Goal: Information Seeking & Learning: Learn about a topic

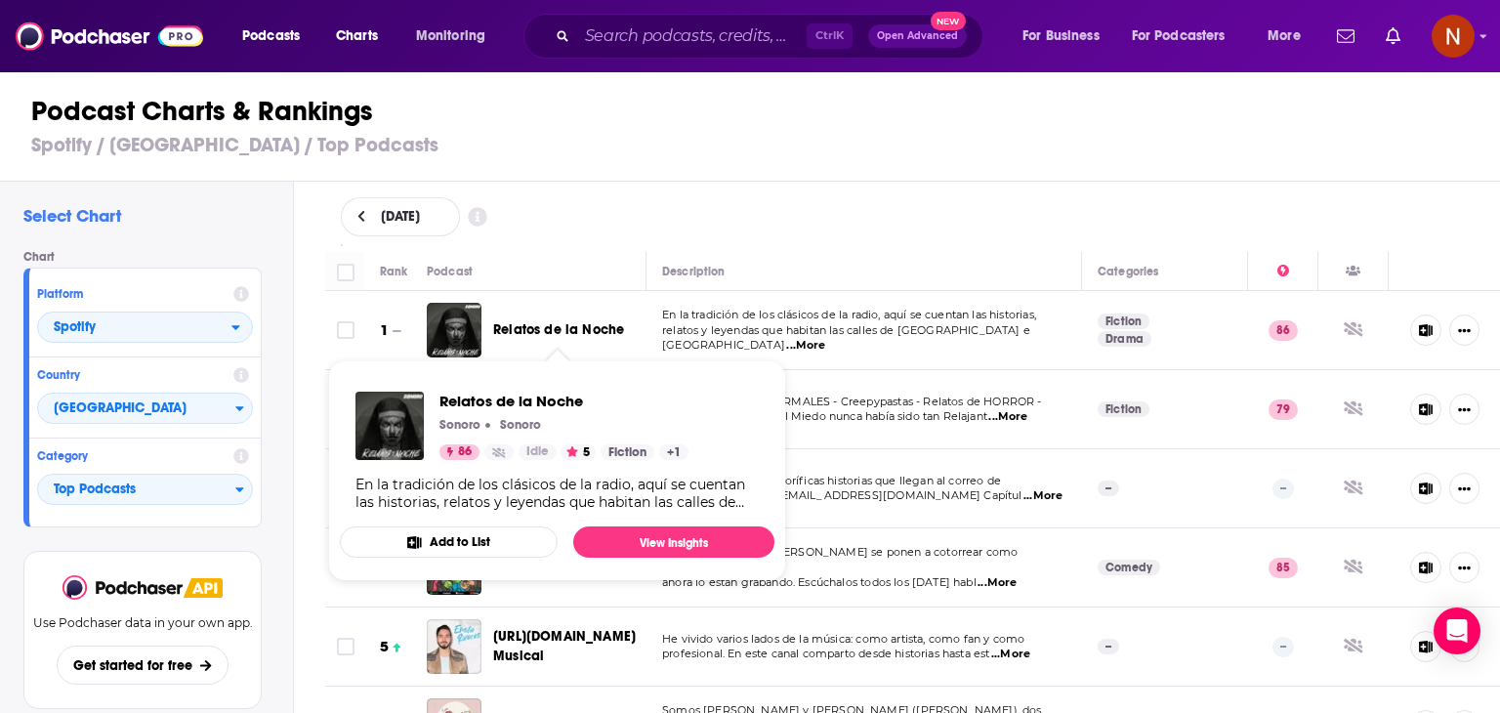
click at [552, 325] on span "Relatos de la Noche" at bounding box center [558, 329] width 131 height 17
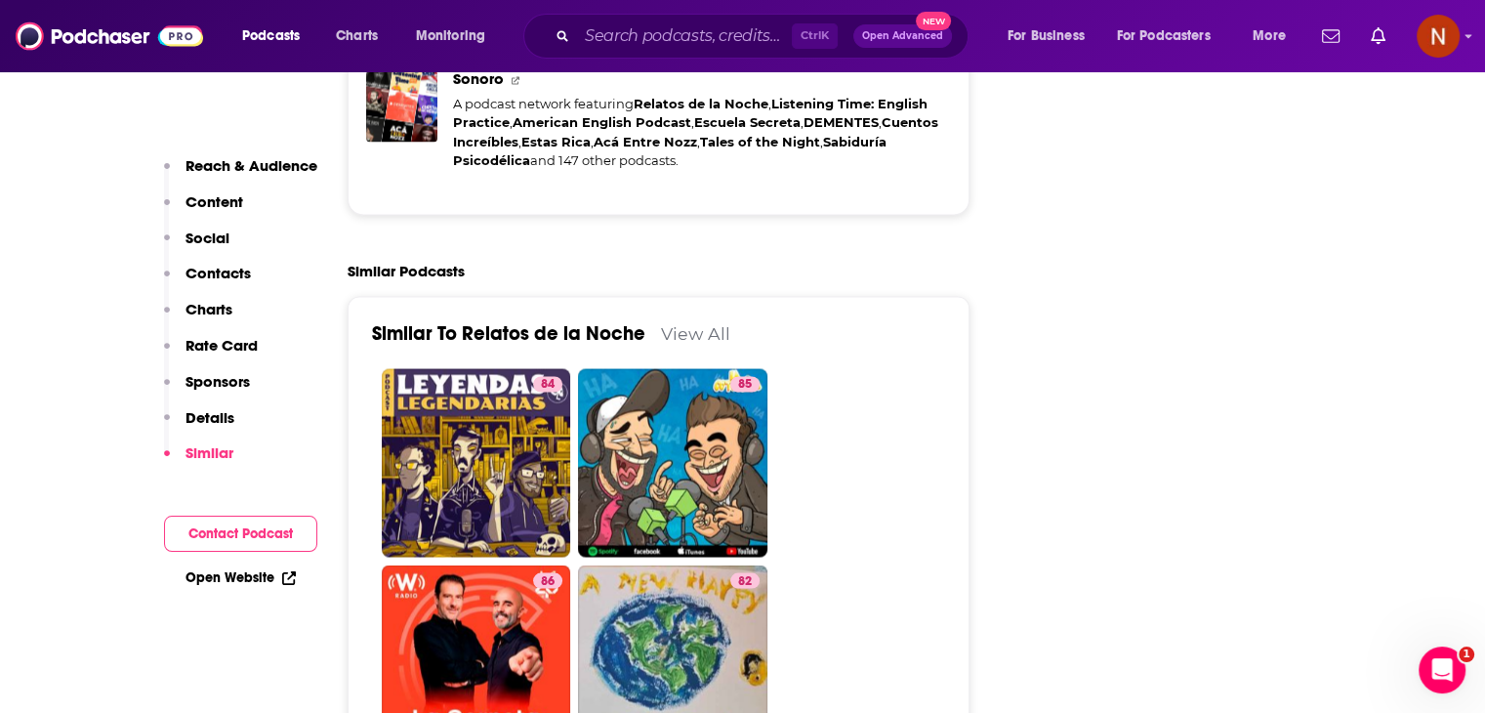
scroll to position [3420, 0]
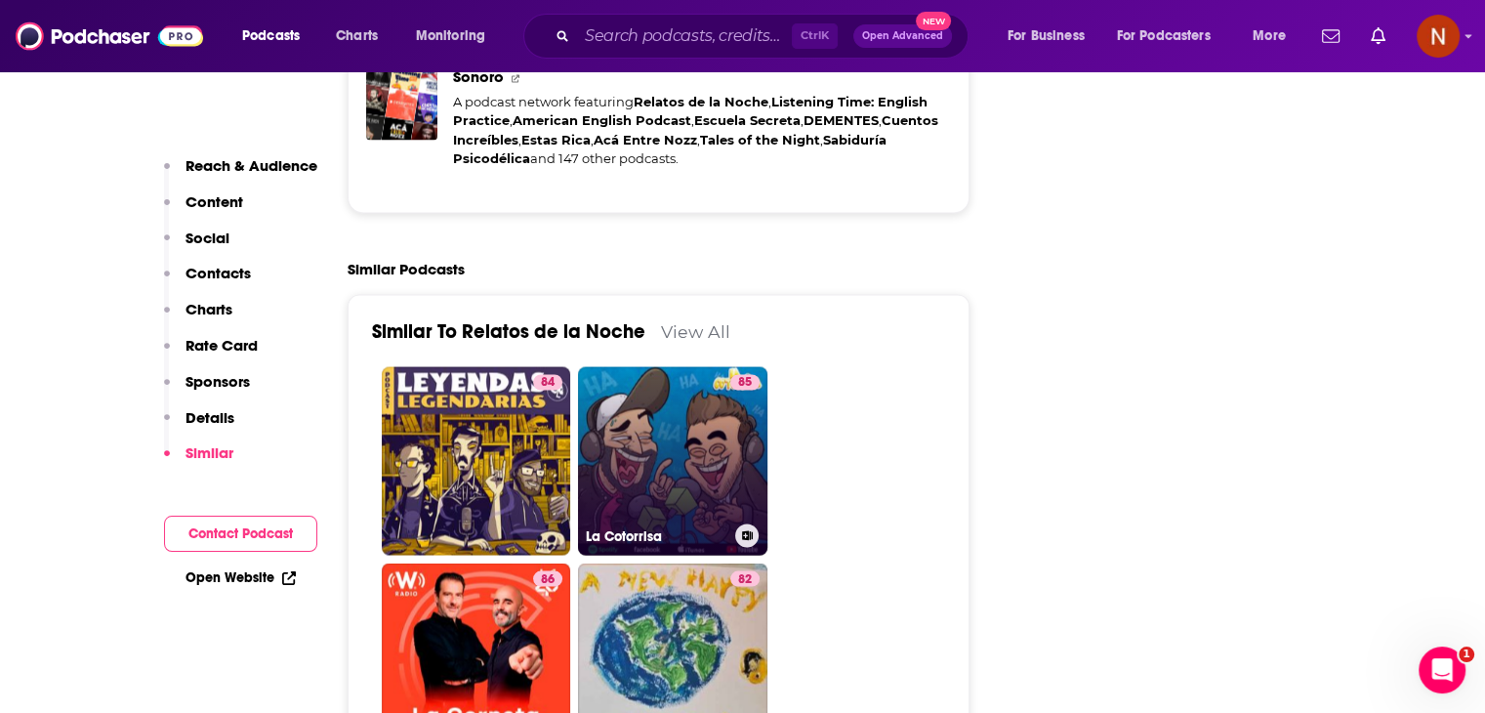
click at [679, 390] on link "85 La Cotorrisa" at bounding box center [672, 460] width 189 height 189
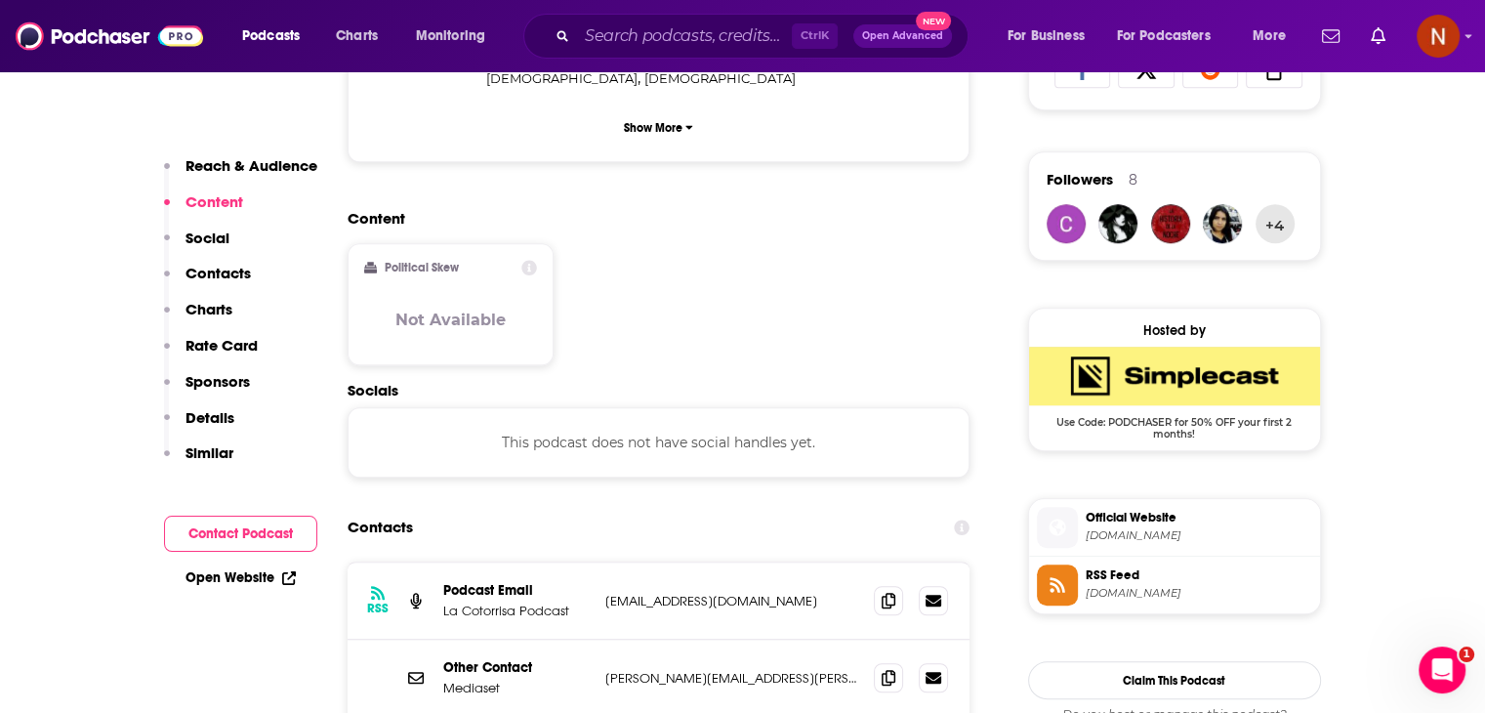
scroll to position [1351, 0]
click at [887, 585] on div at bounding box center [911, 599] width 74 height 29
click at [889, 591] on icon at bounding box center [889, 599] width 14 height 16
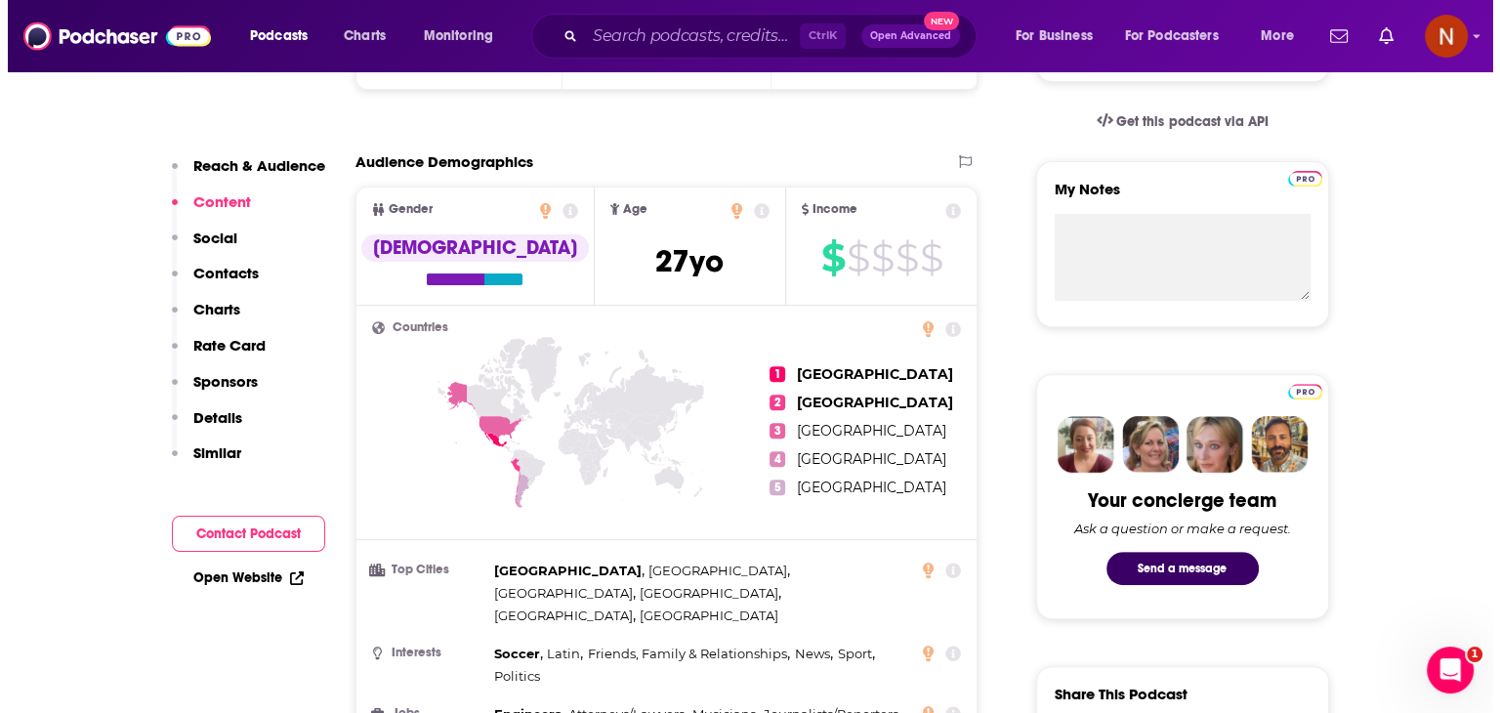
scroll to position [0, 0]
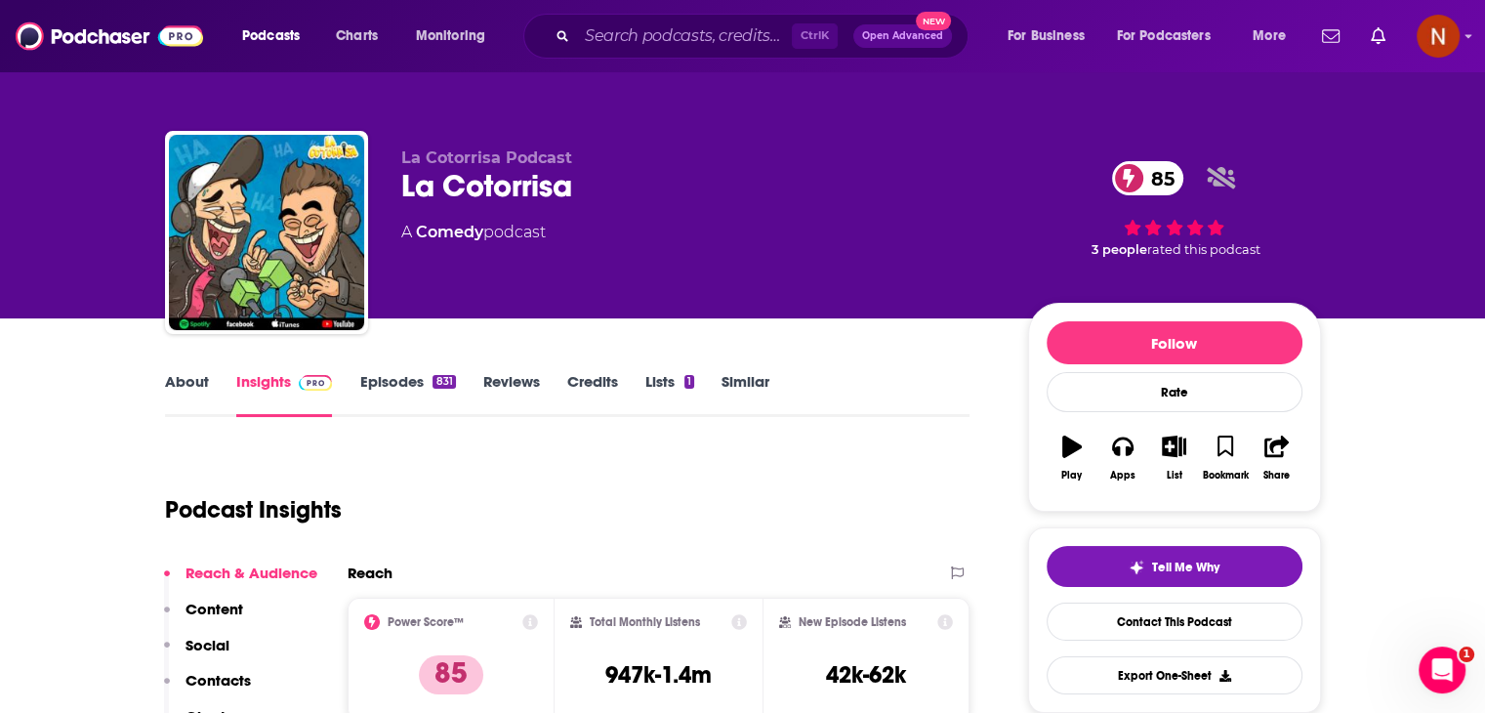
type input "[URL][DOMAIN_NAME]"
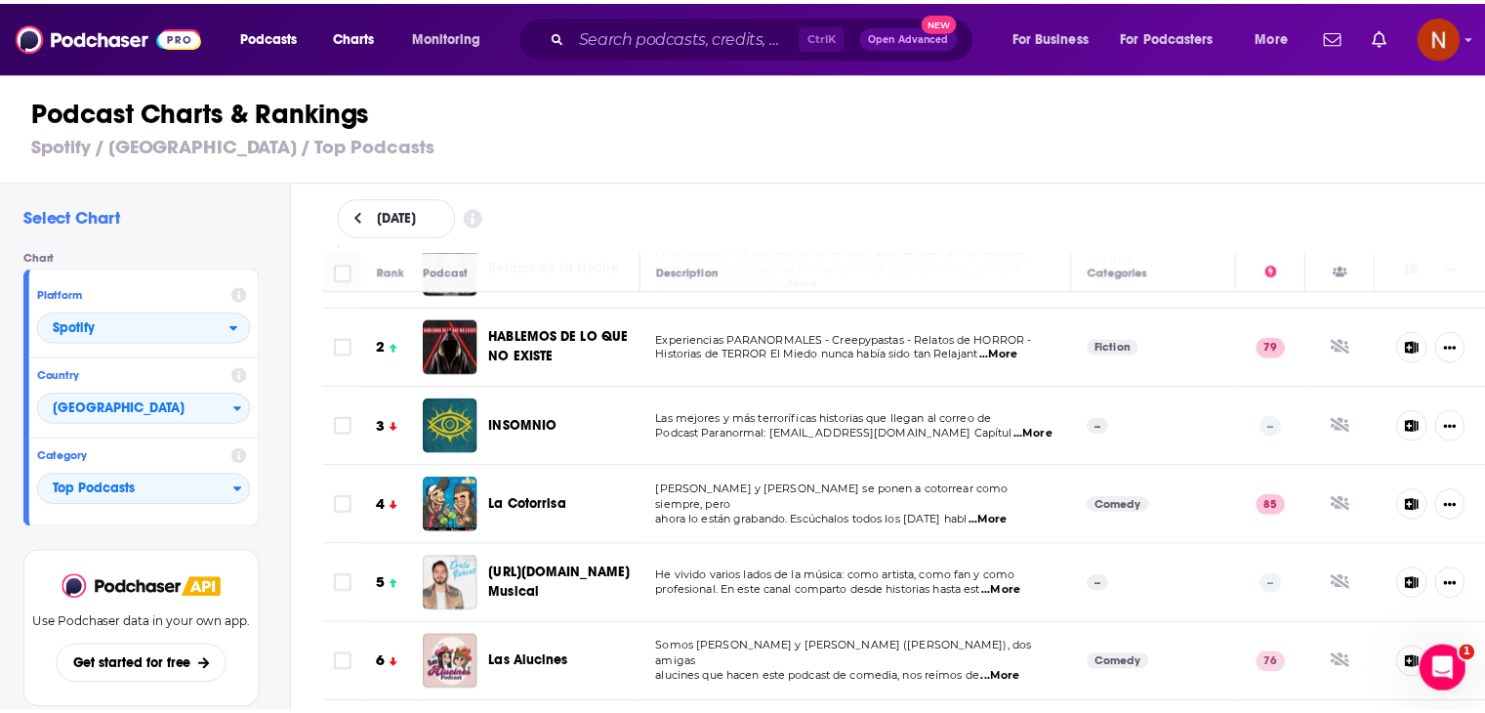
scroll to position [289, 0]
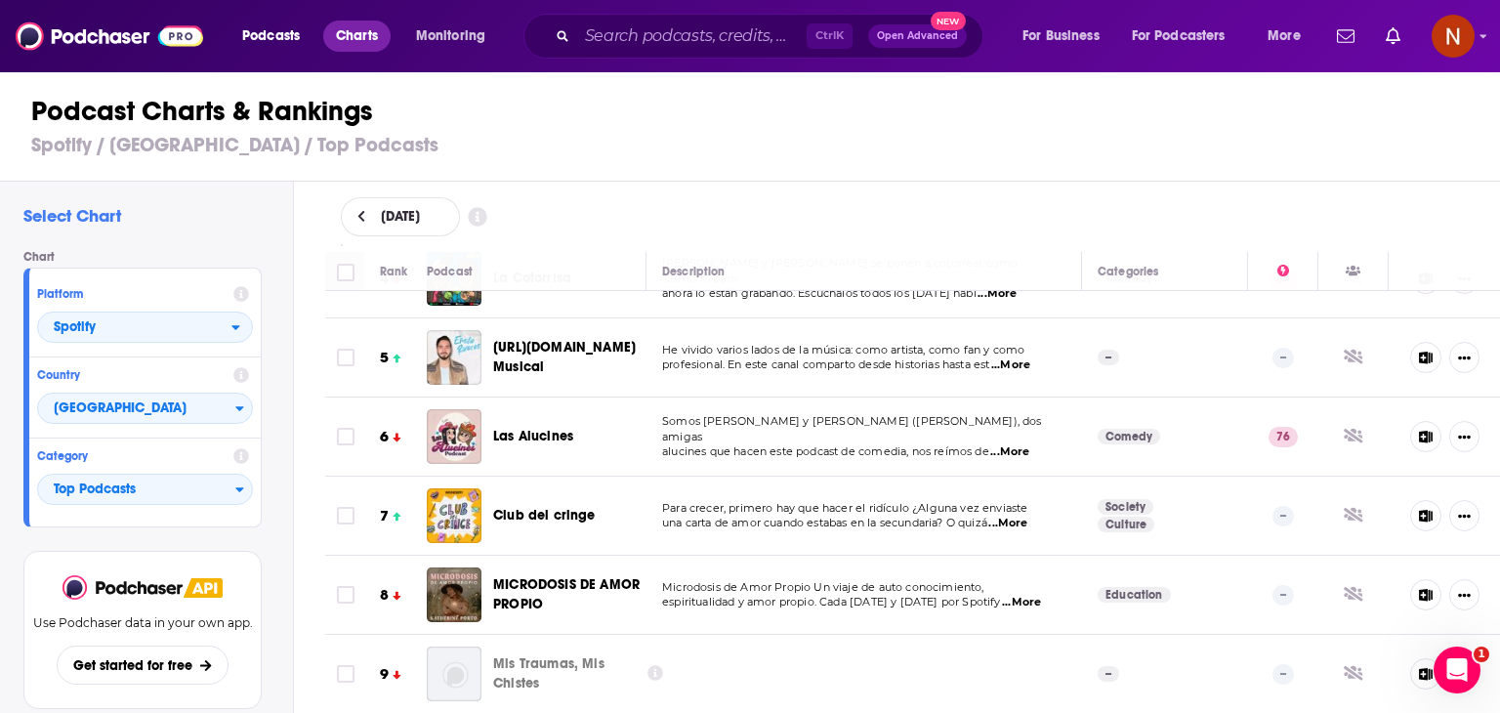
click at [361, 31] on span "Charts" at bounding box center [357, 35] width 42 height 27
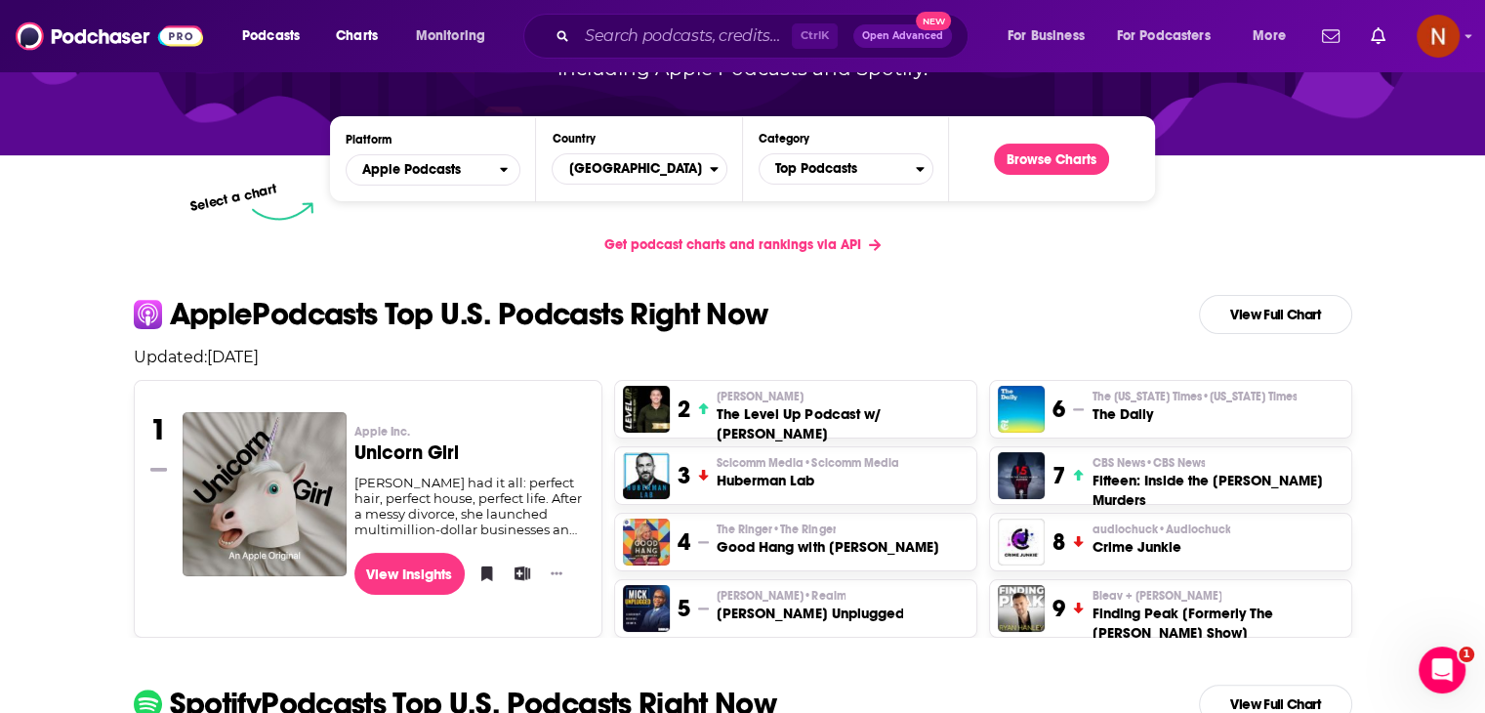
scroll to position [249, 0]
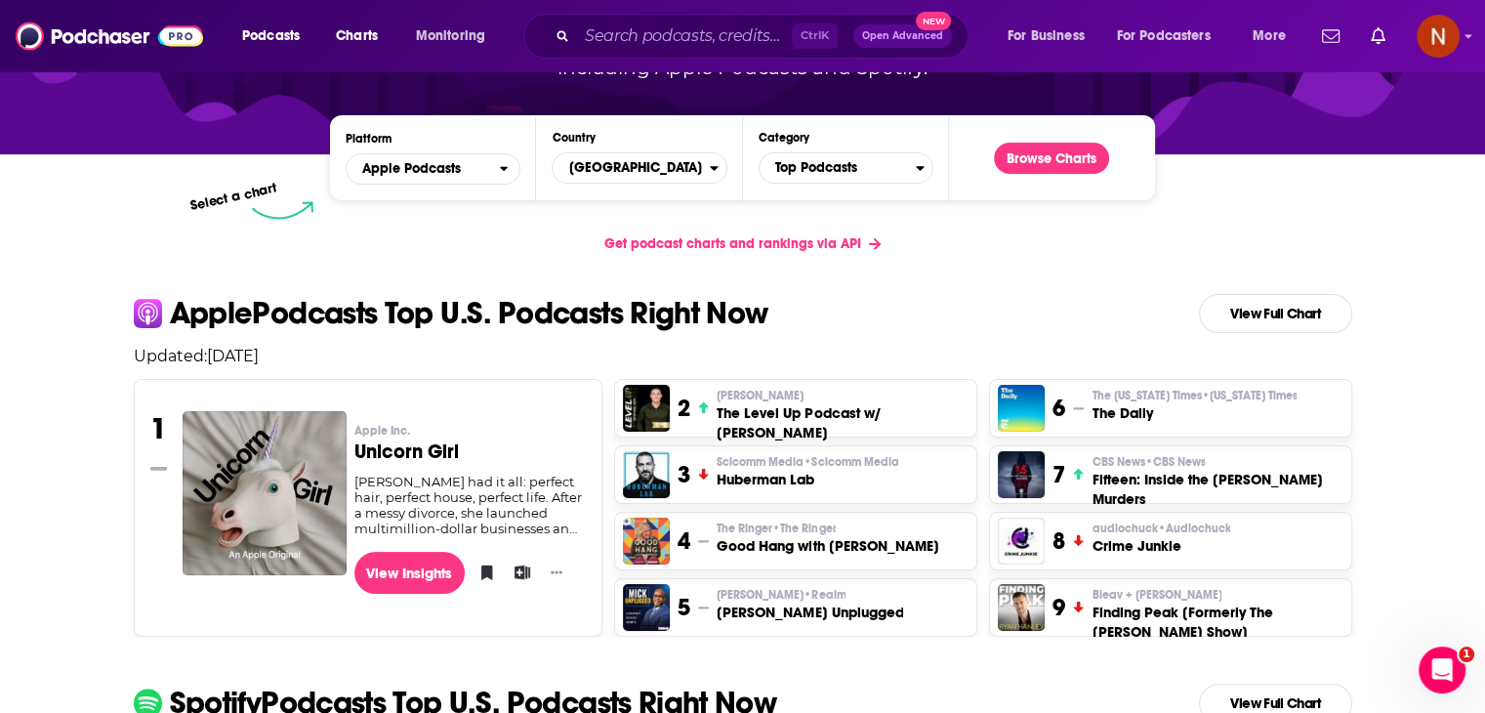
click at [424, 458] on h3 "Unicorn Girl" at bounding box center [470, 452] width 231 height 20
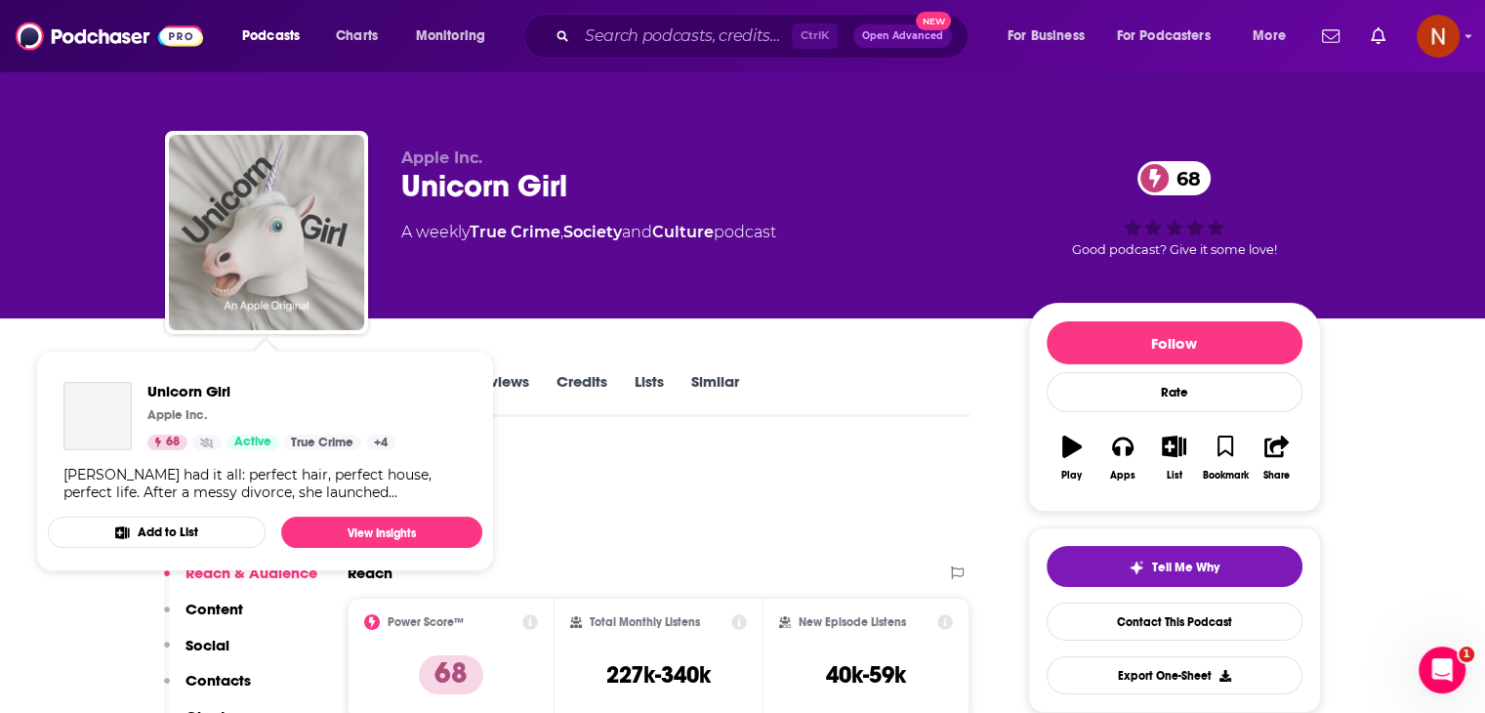
click at [268, 223] on img "Unicorn Girl" at bounding box center [266, 232] width 195 height 195
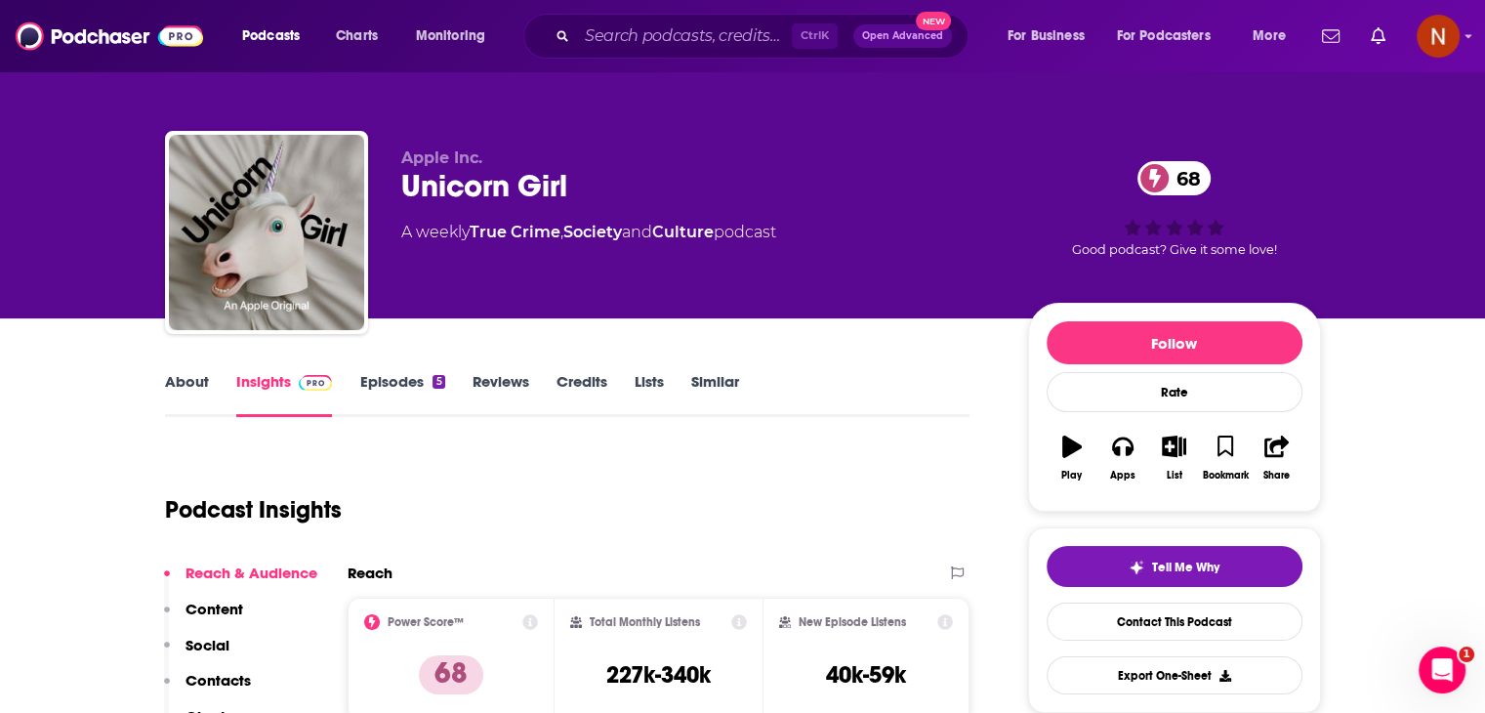
click at [398, 375] on link "Episodes 5" at bounding box center [401, 394] width 85 height 45
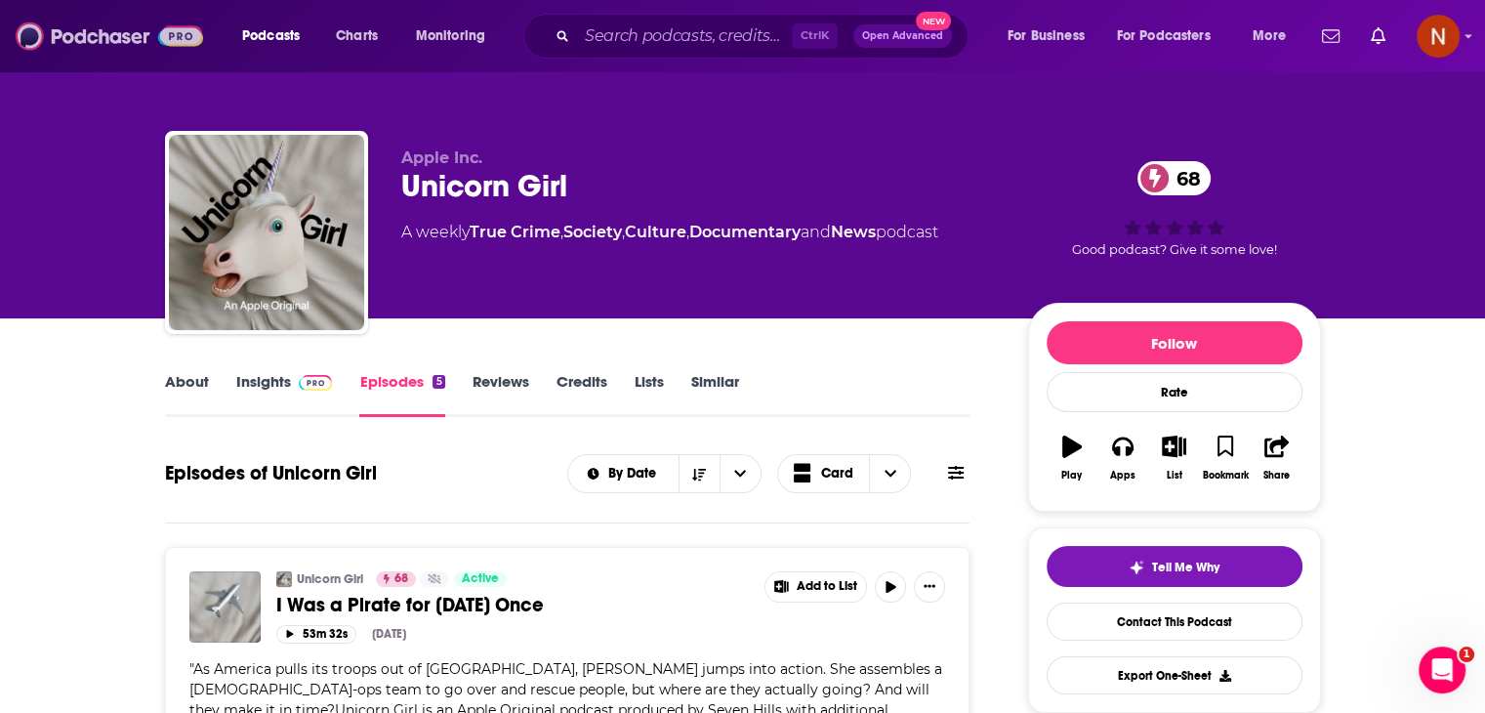
click at [117, 30] on img at bounding box center [110, 36] width 188 height 37
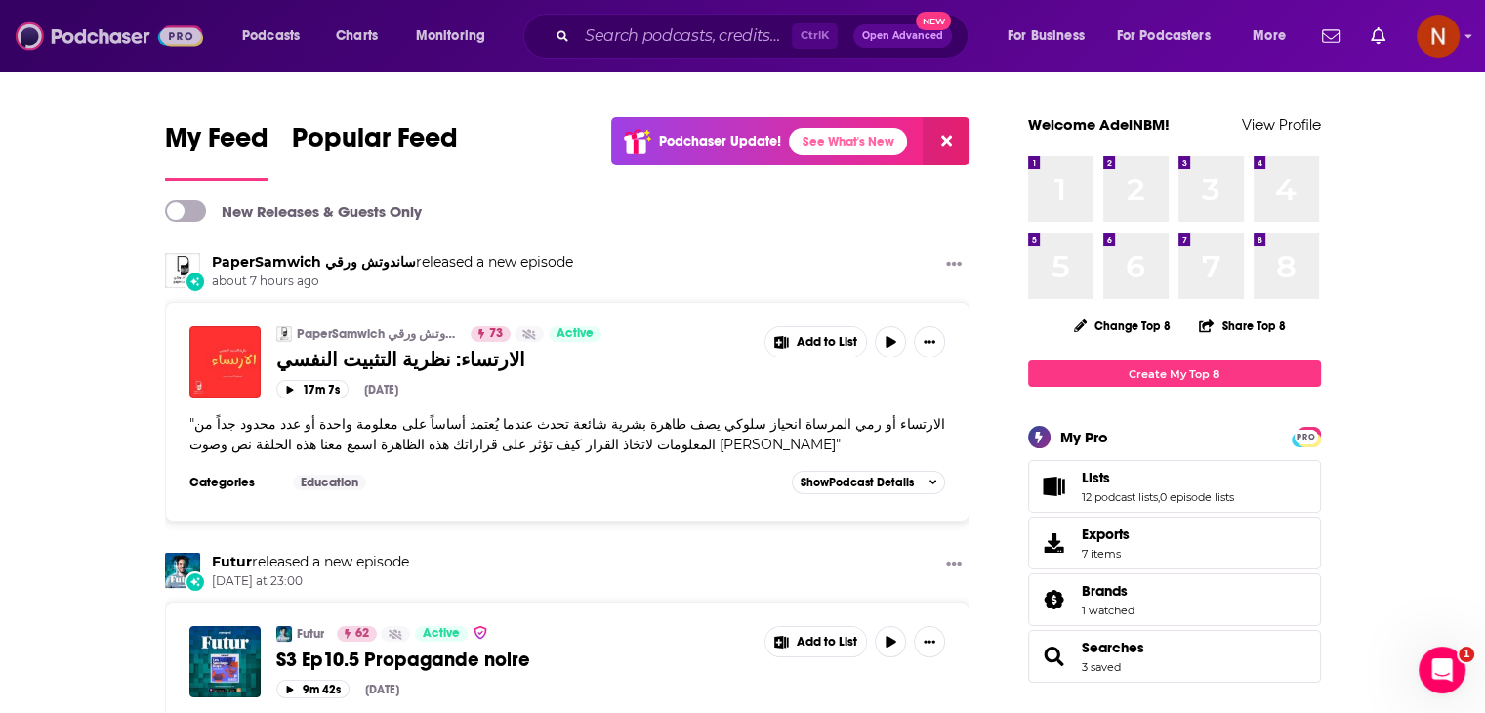
click at [117, 30] on img at bounding box center [110, 36] width 188 height 37
click at [351, 40] on span "Charts" at bounding box center [357, 35] width 42 height 27
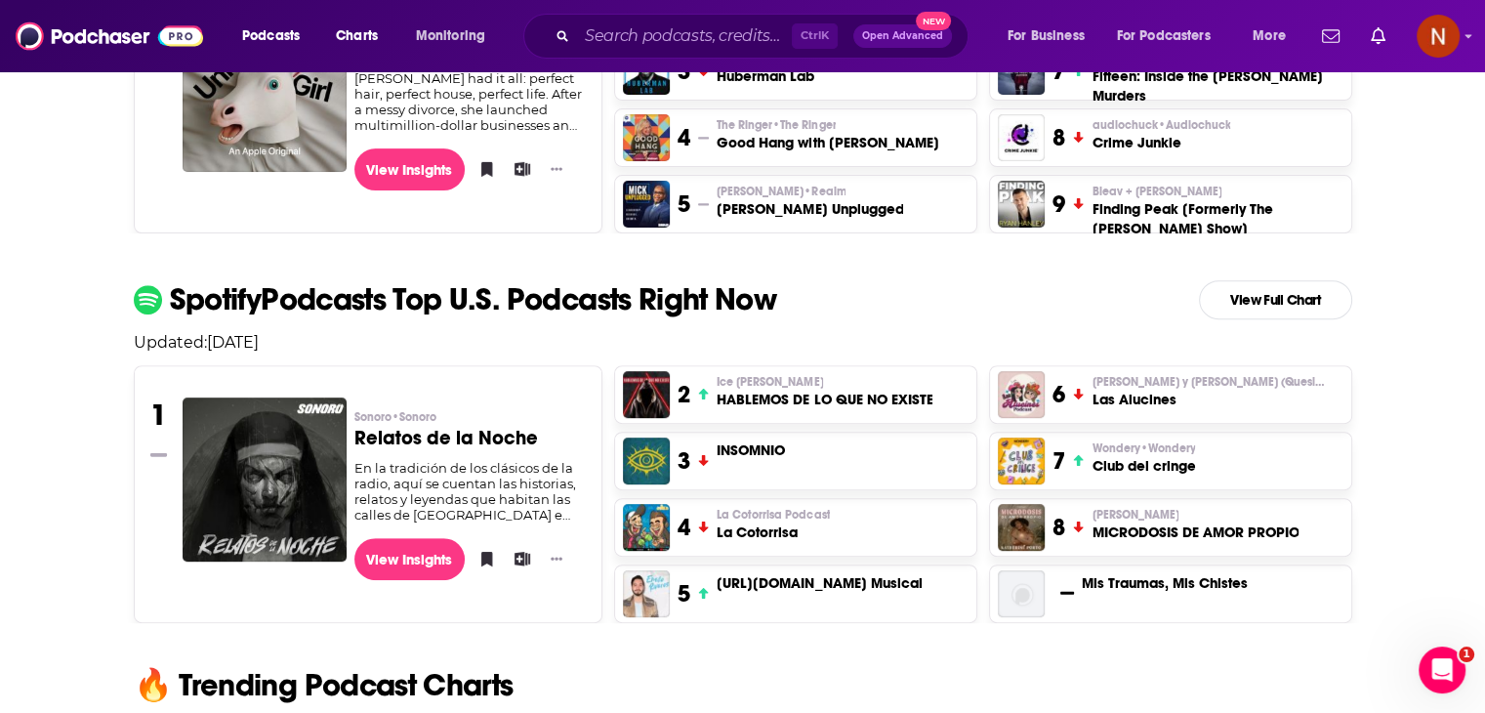
scroll to position [655, 0]
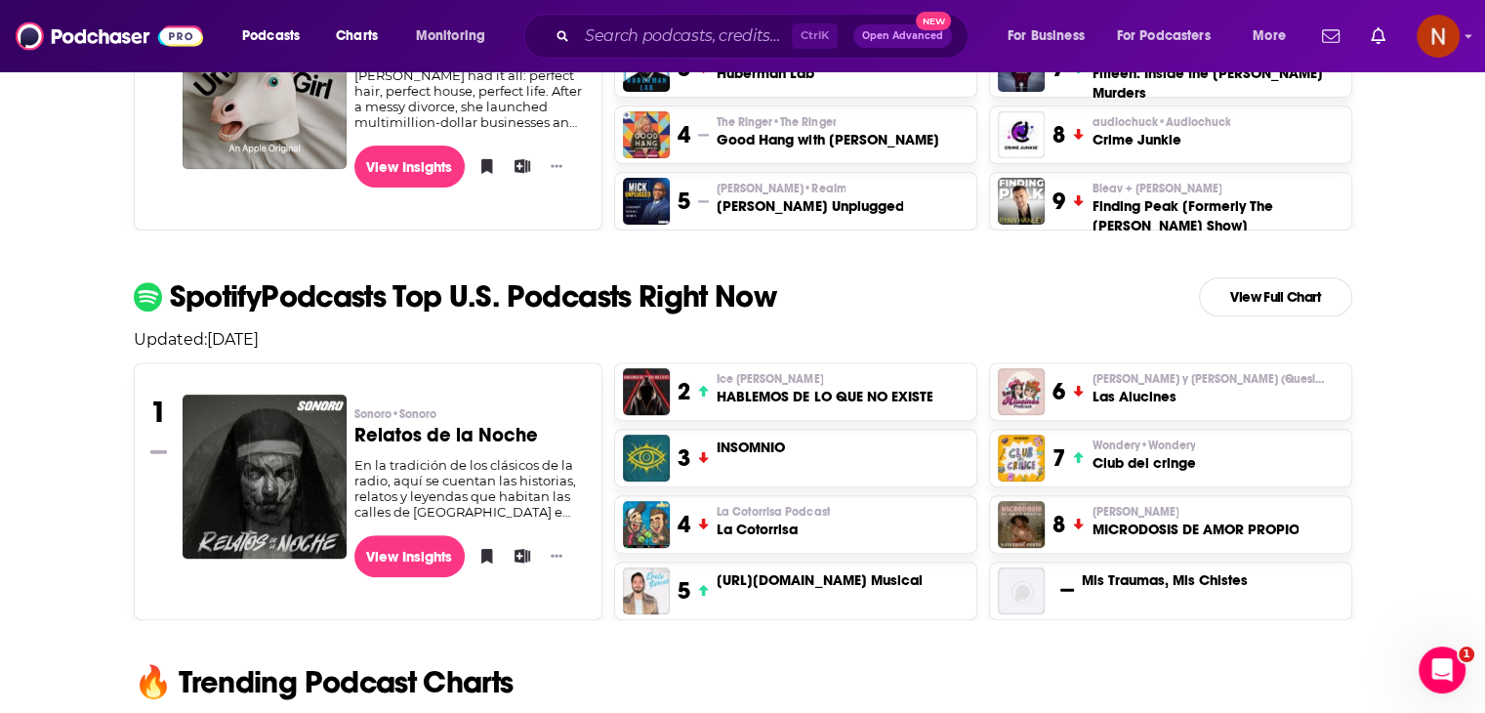
click at [749, 392] on h3 "HABLEMOS DE LO QUE NO EXISTE" at bounding box center [825, 397] width 216 height 20
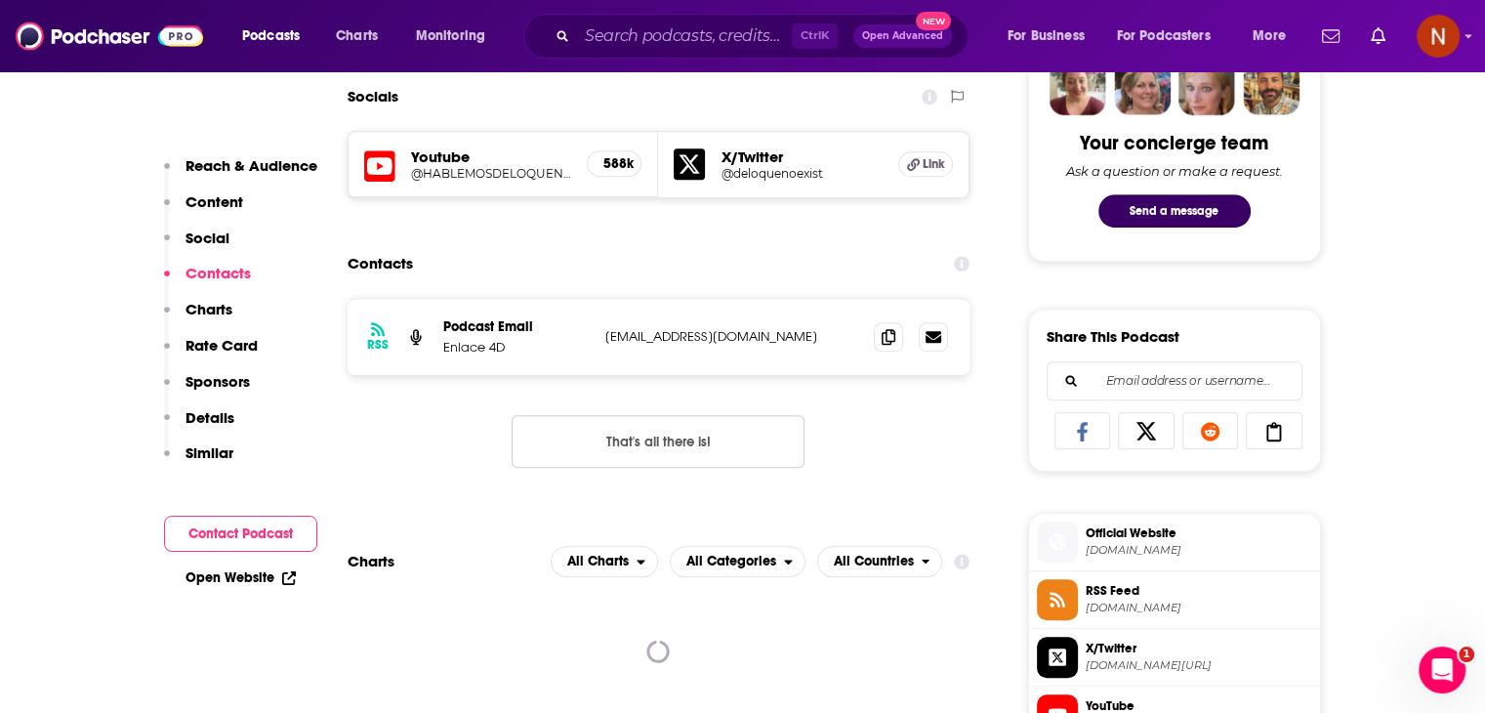
scroll to position [988, 0]
click at [891, 344] on icon at bounding box center [889, 336] width 14 height 16
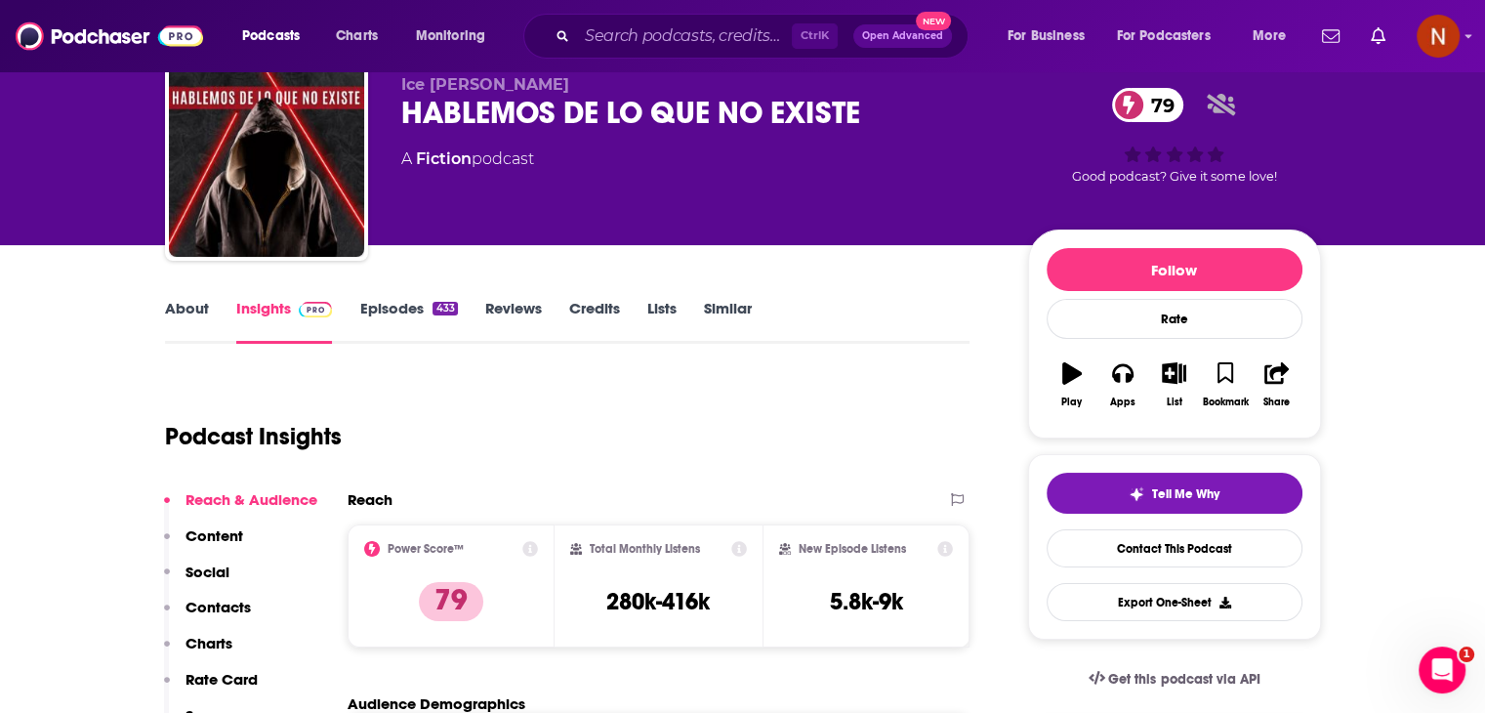
scroll to position [0, 0]
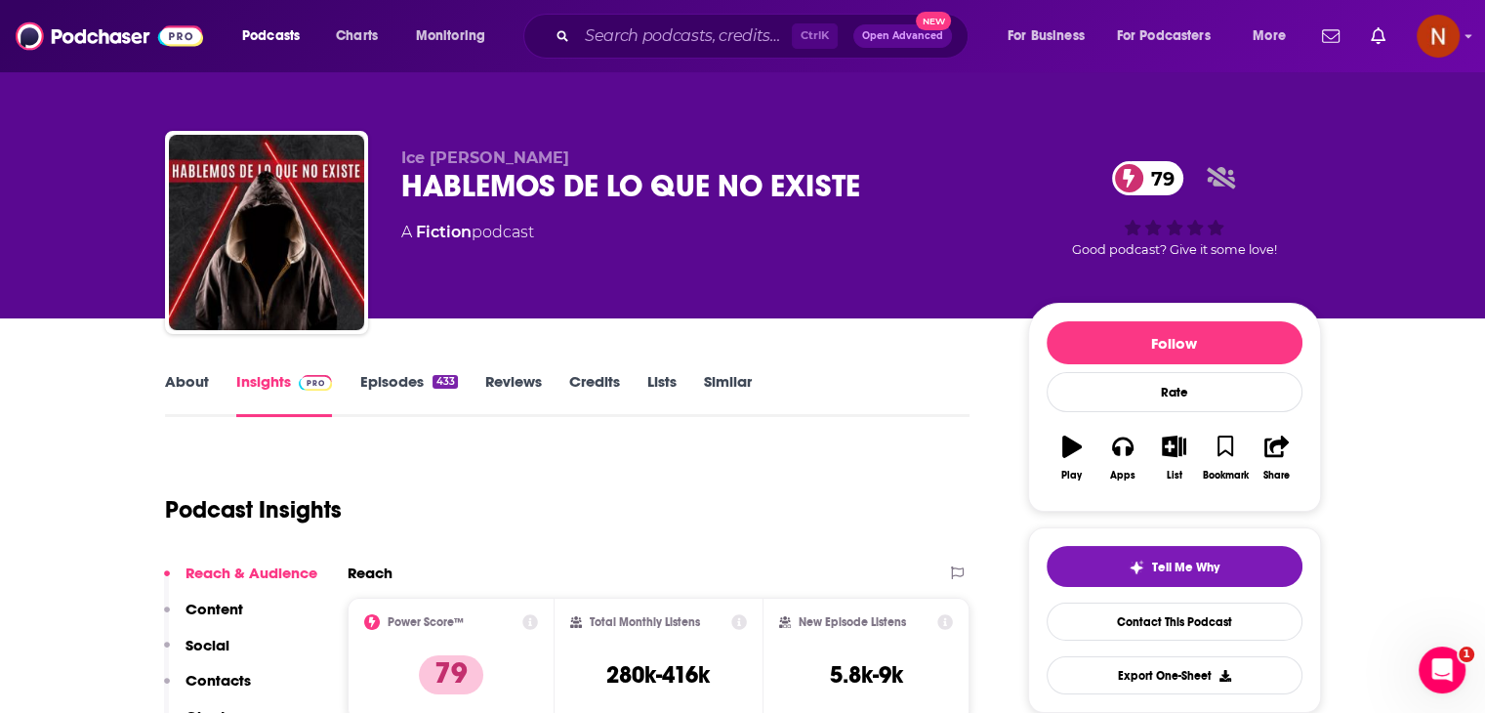
click at [427, 389] on link "Episodes 433" at bounding box center [408, 394] width 98 height 45
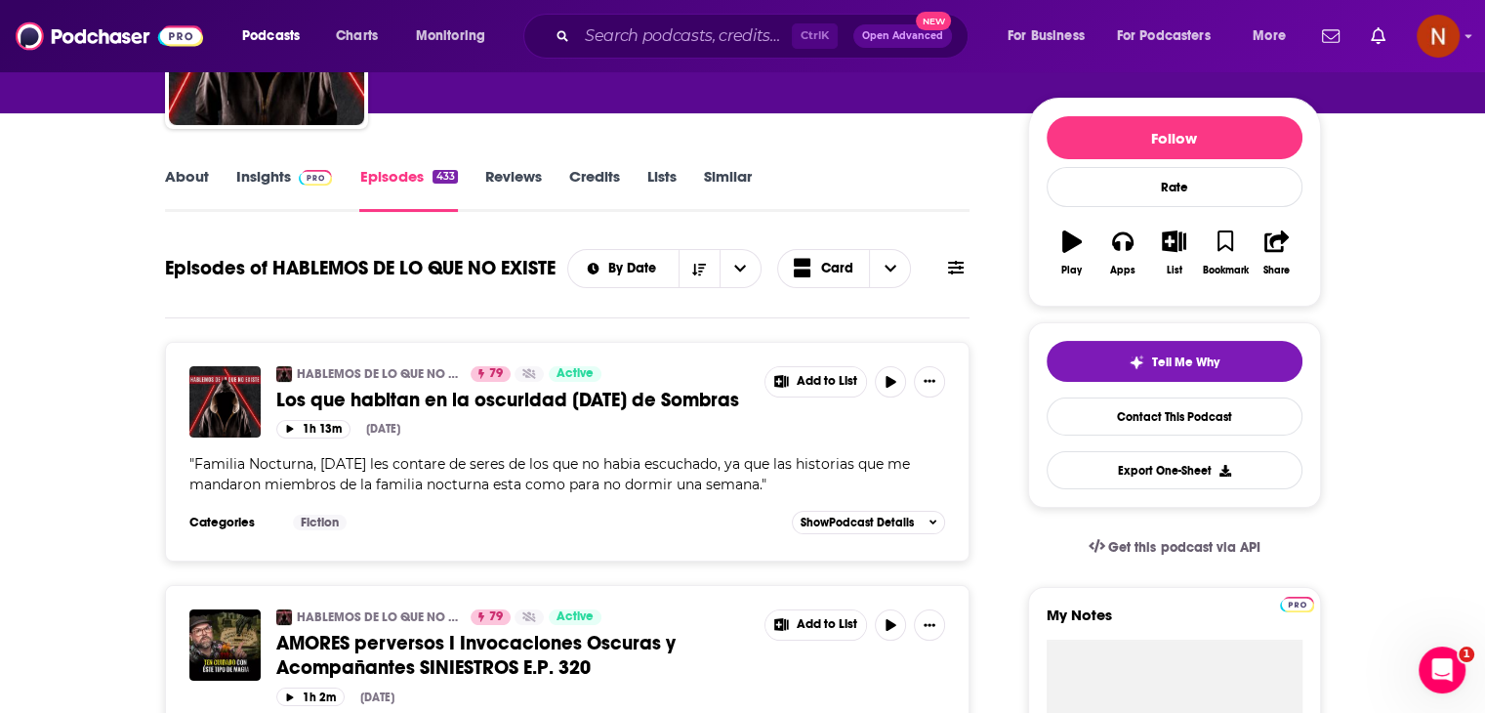
scroll to position [78, 0]
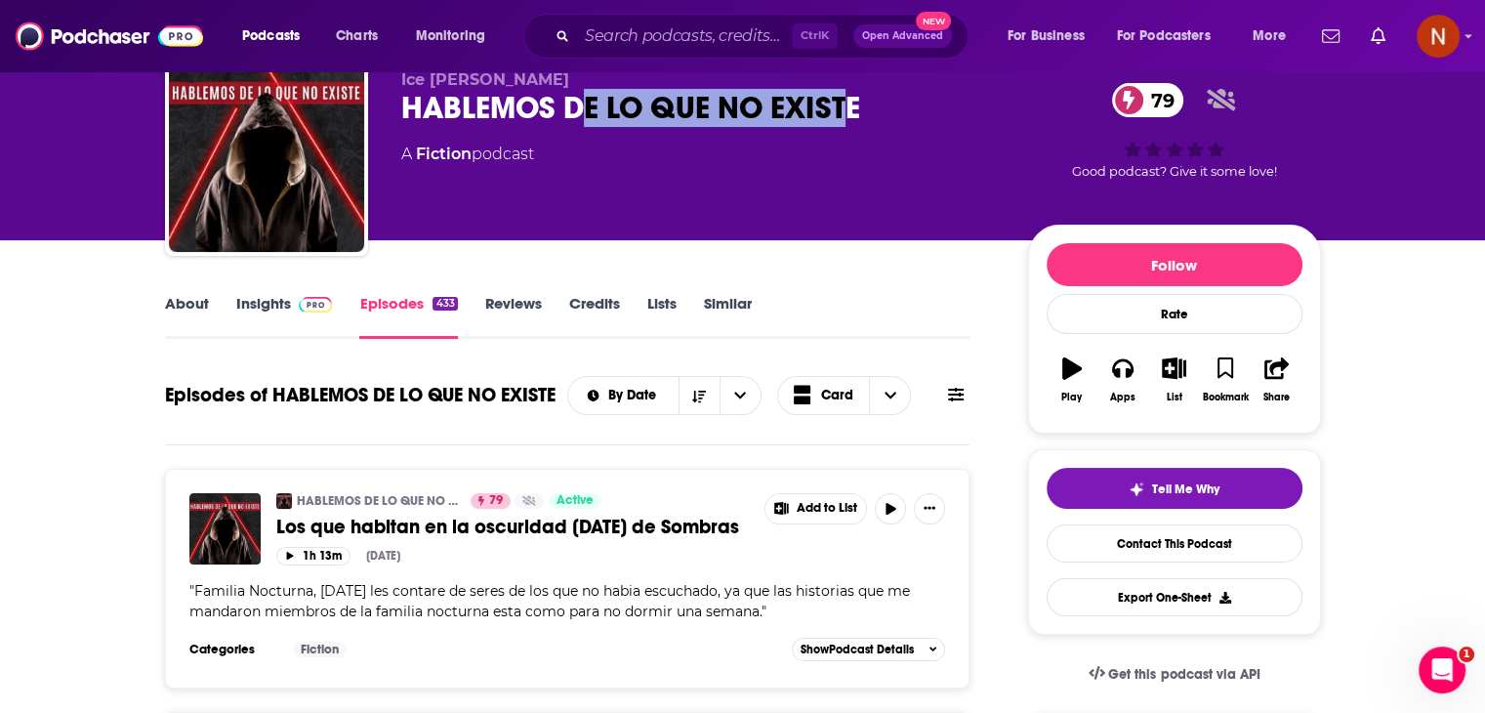
drag, startPoint x: 844, startPoint y: 113, endPoint x: 580, endPoint y: 97, distance: 264.2
click at [580, 97] on div "HABLEMOS DE LO QUE NO EXISTE 79" at bounding box center [699, 108] width 596 height 38
drag, startPoint x: 862, startPoint y: 101, endPoint x: 397, endPoint y: 93, distance: 464.9
click at [397, 93] on div "Ice [PERSON_NAME] HABLEMOS DE LO QUE NO EXISTE 79 A Fiction podcast 79 Good pod…" at bounding box center [743, 158] width 1156 height 211
copy h2 "HABLEMOS DE LO QUE NO EXISTE"
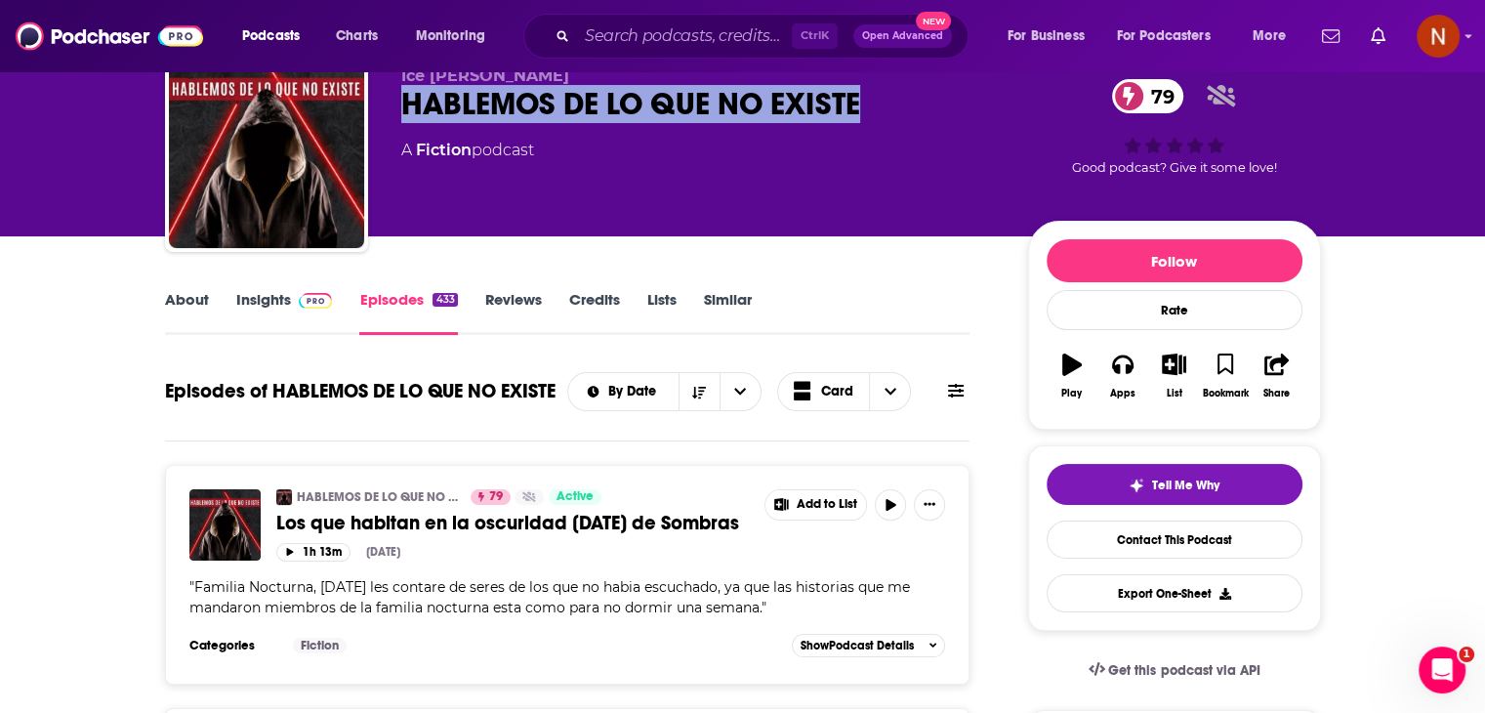
scroll to position [105, 0]
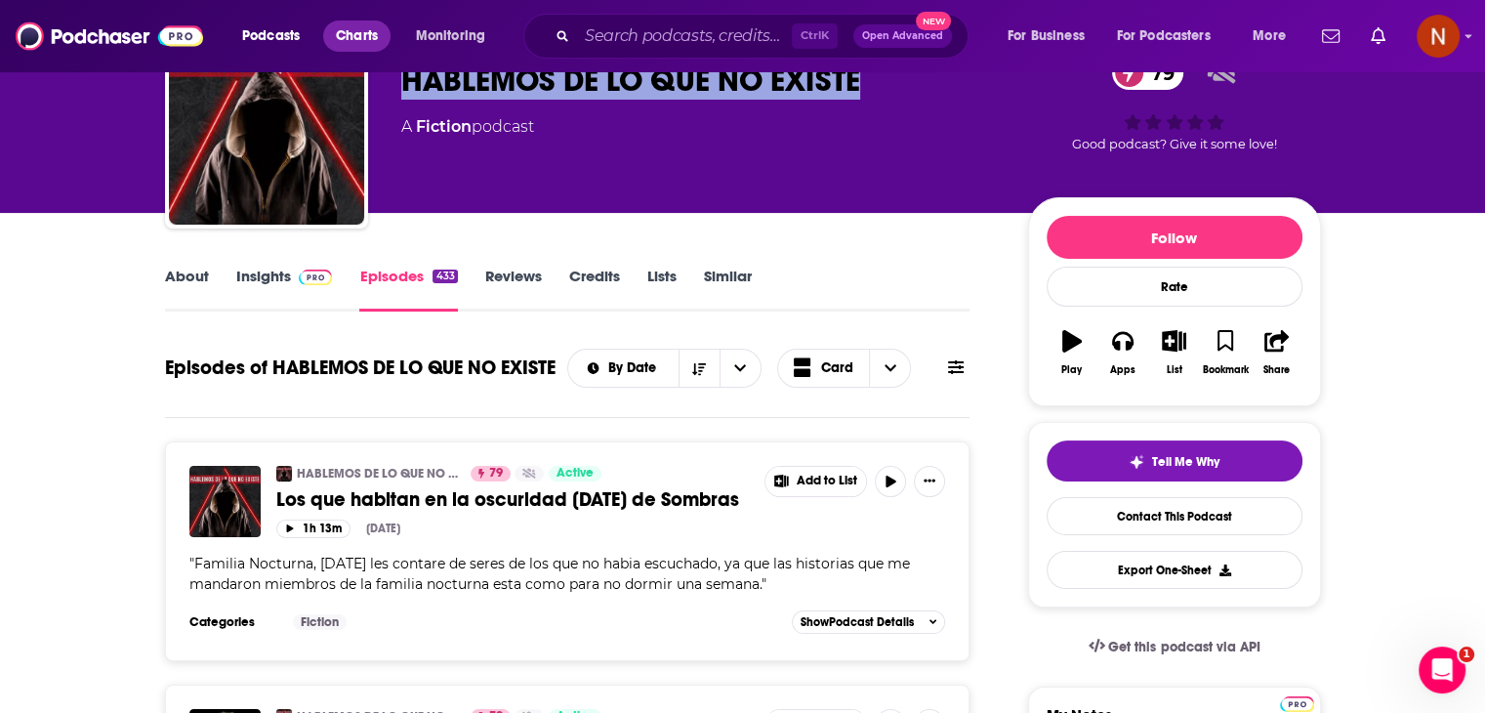
click at [348, 32] on span "Charts" at bounding box center [357, 35] width 42 height 27
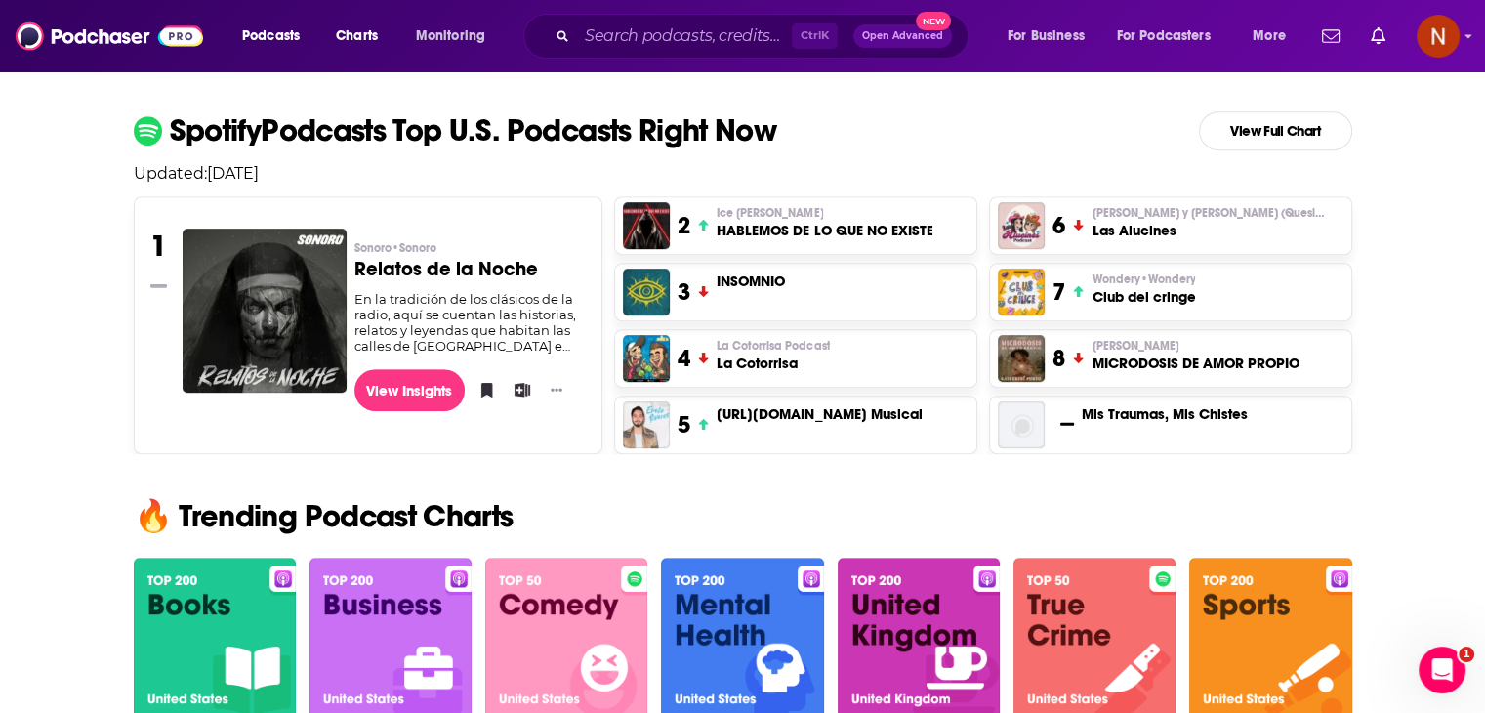
scroll to position [817, 0]
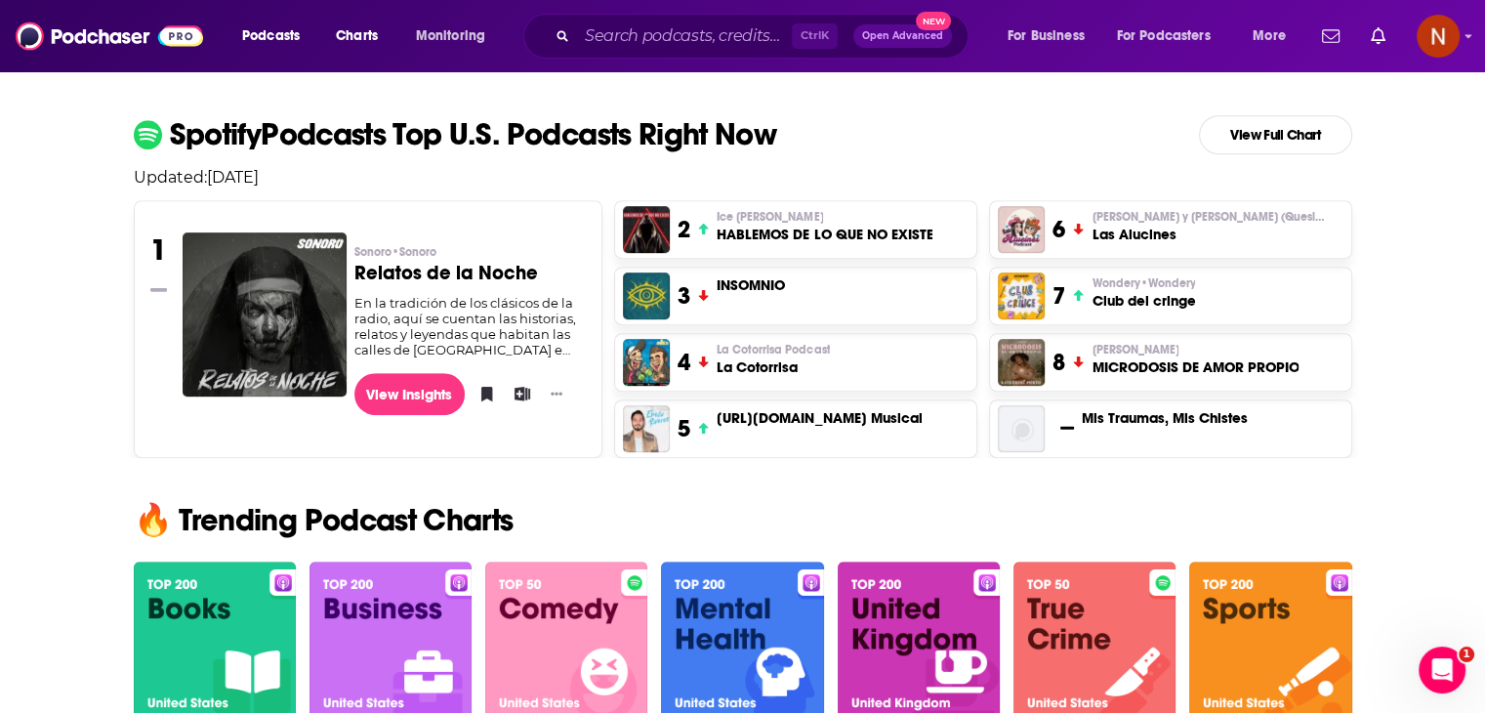
click at [491, 153] on div "Spotify Podcasts Top U.S. Podcasts Right Now" at bounding box center [456, 134] width 644 height 39
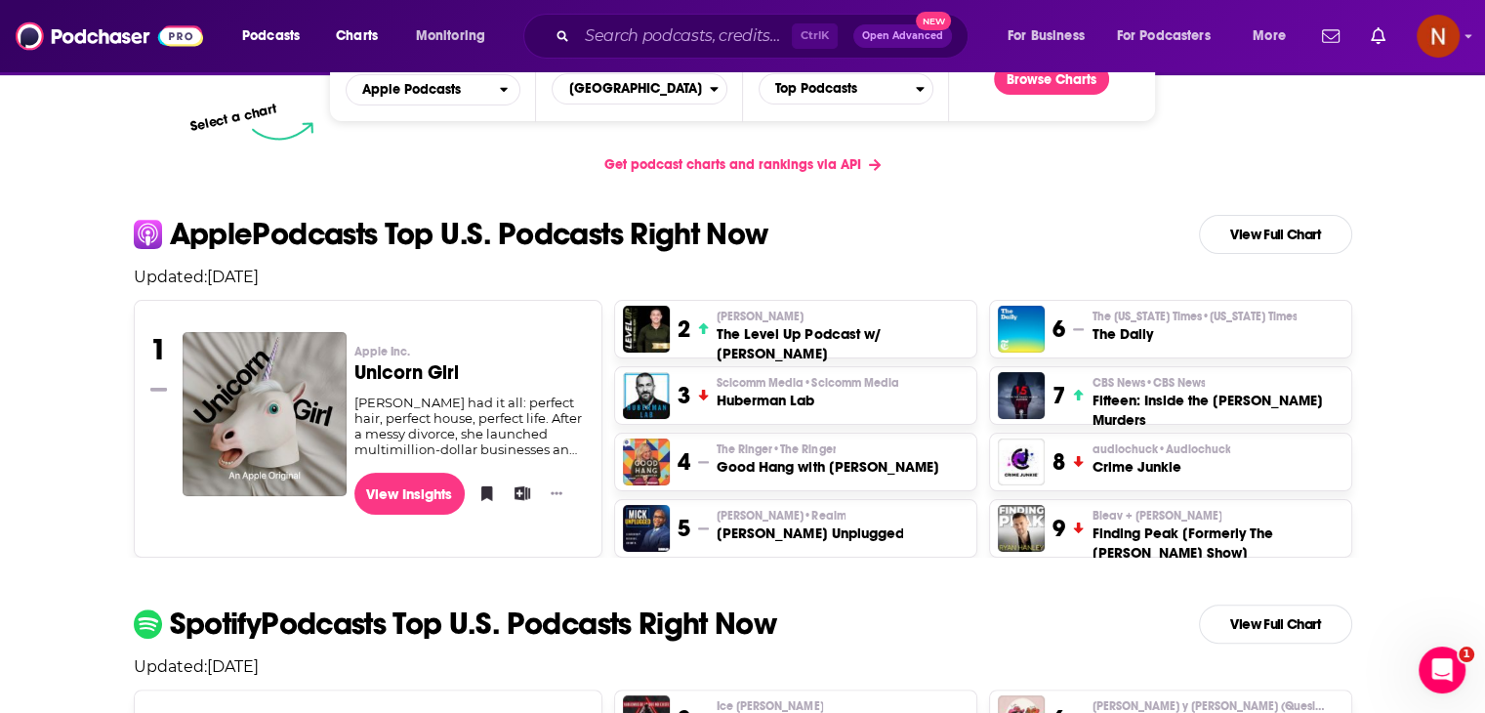
scroll to position [318, 0]
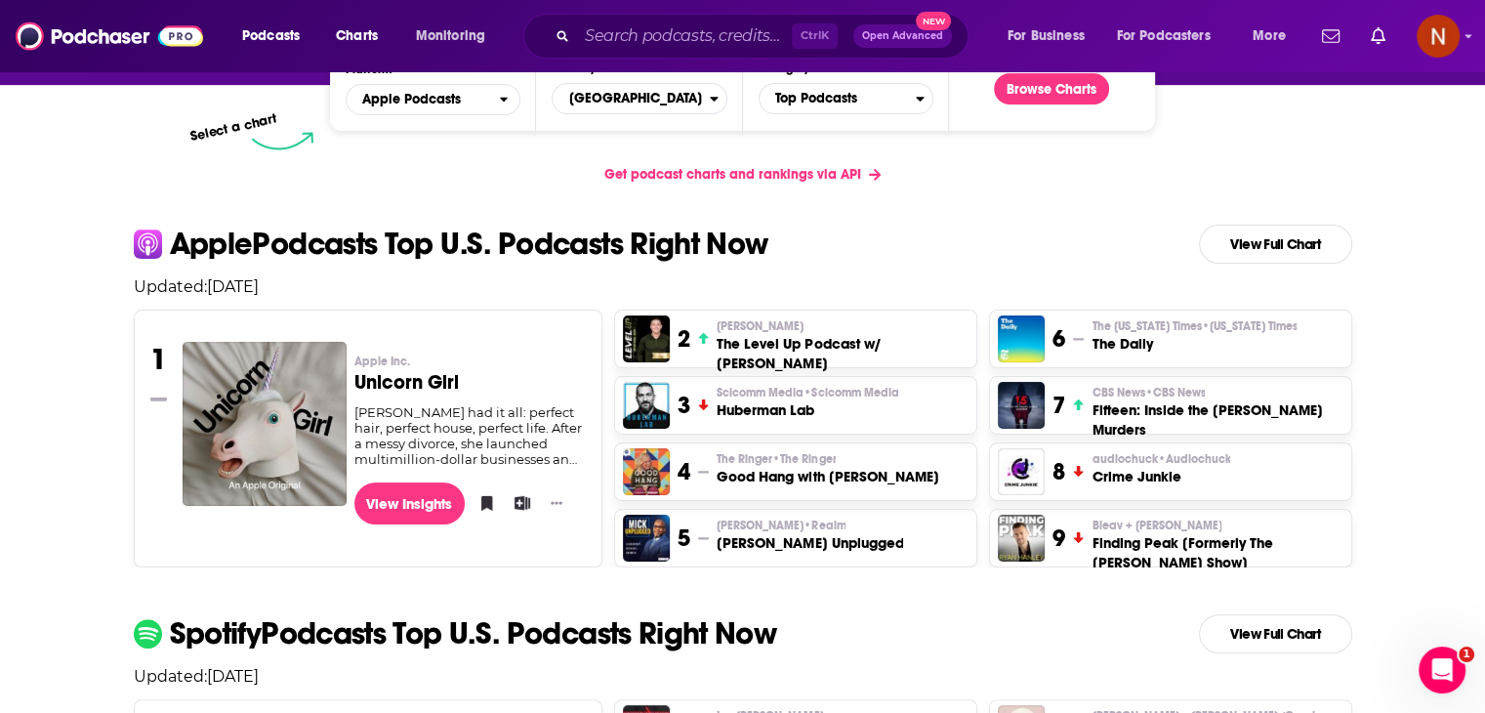
click at [697, 114] on div "Platform Apple Podcasts Country [GEOGRAPHIC_DATA] Category Top Podcasts Browse …" at bounding box center [742, 88] width 824 height 85
click at [698, 110] on span "[GEOGRAPHIC_DATA]" at bounding box center [631, 98] width 156 height 33
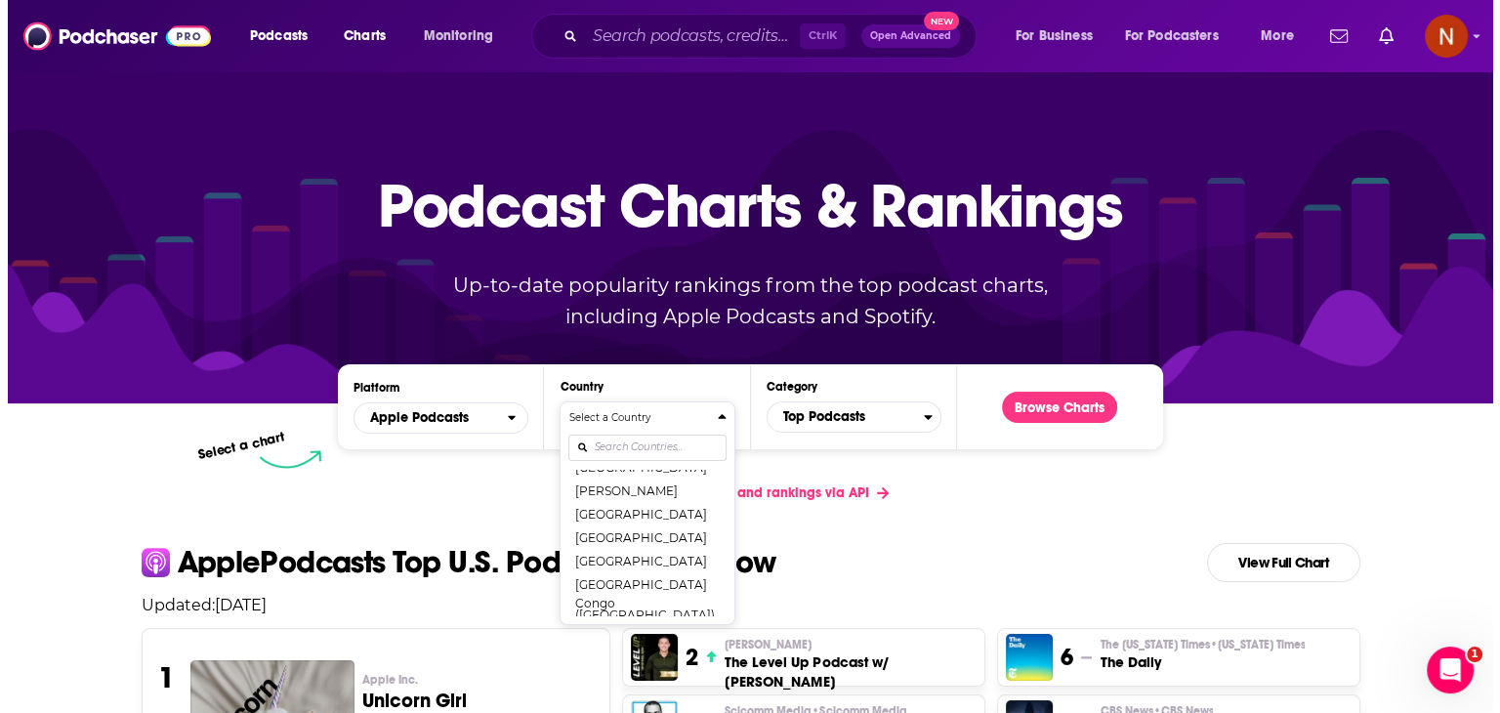
scroll to position [789, 0]
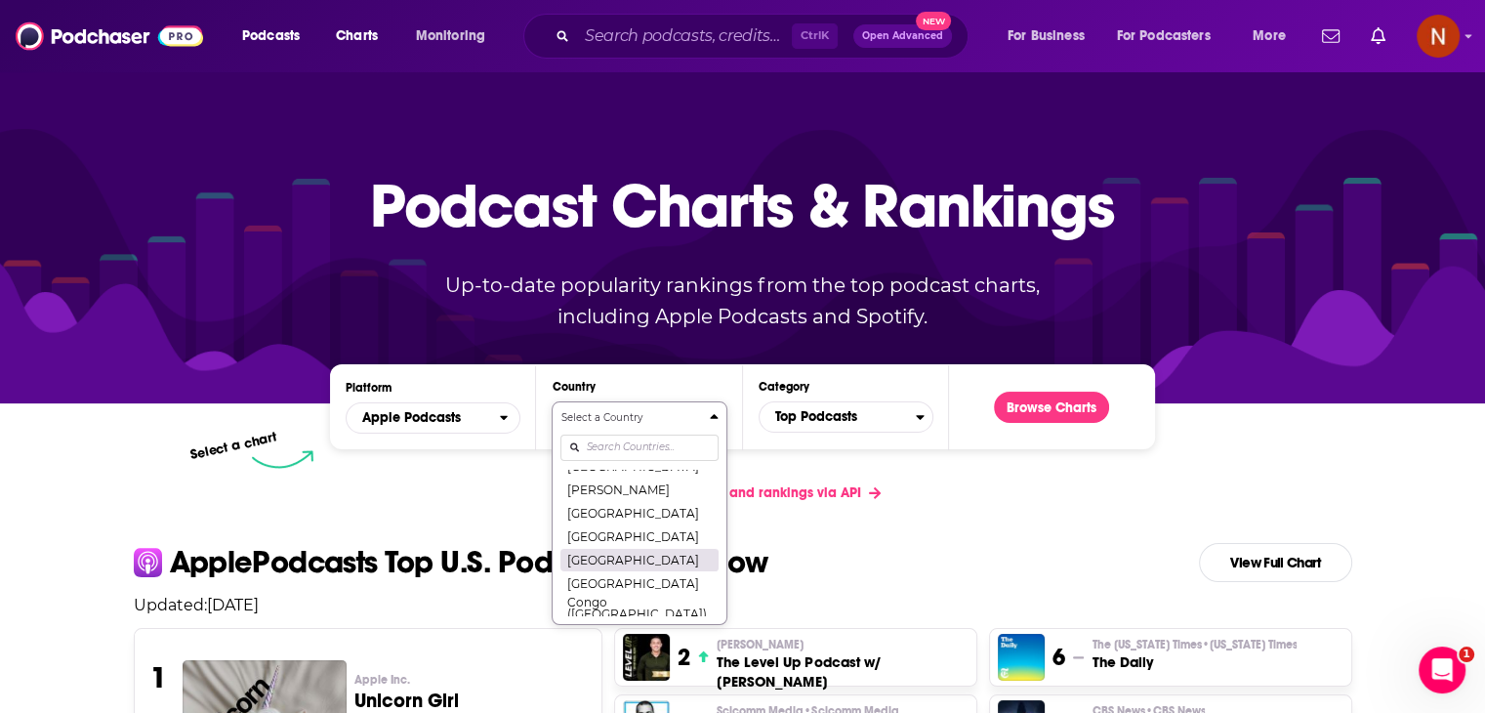
click at [621, 557] on button "[GEOGRAPHIC_DATA]" at bounding box center [639, 559] width 157 height 23
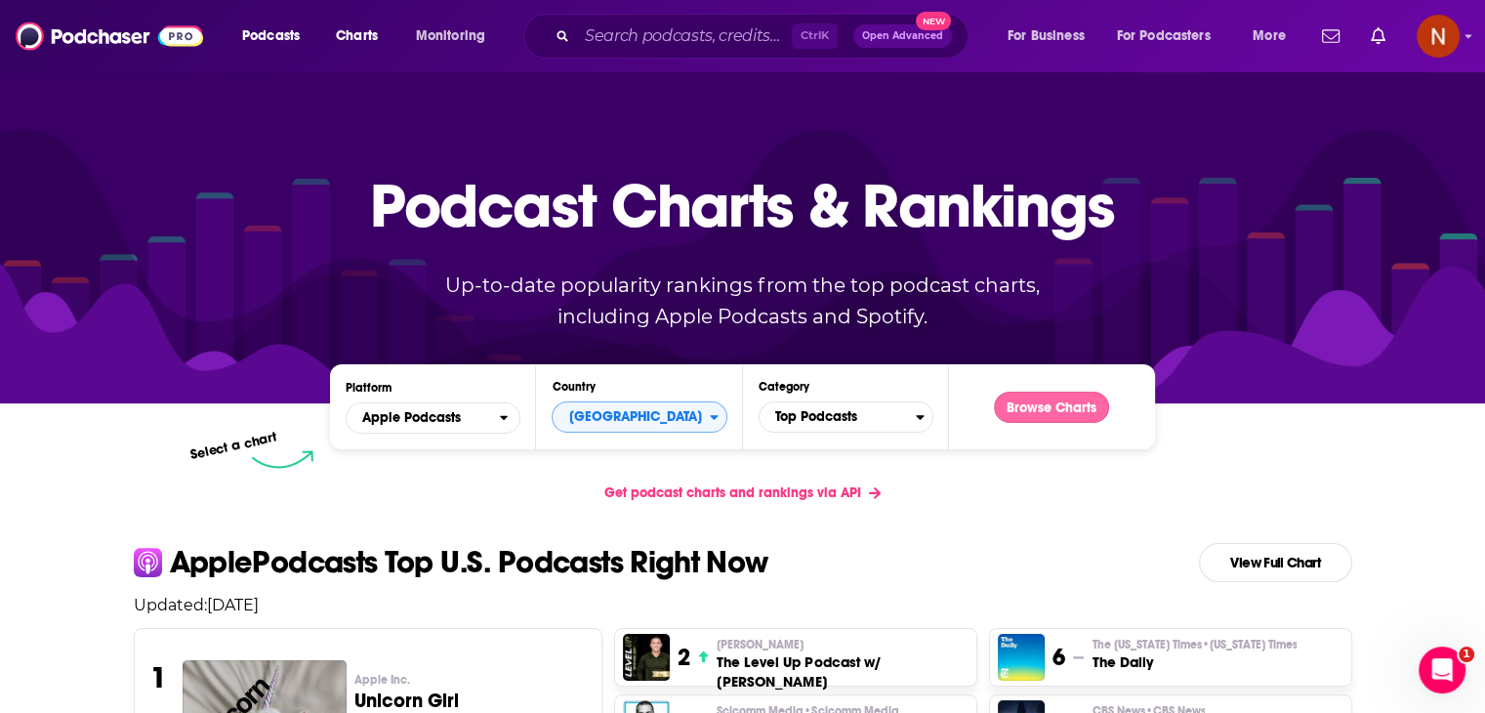
click at [1035, 400] on button "Browse Charts" at bounding box center [1051, 407] width 115 height 31
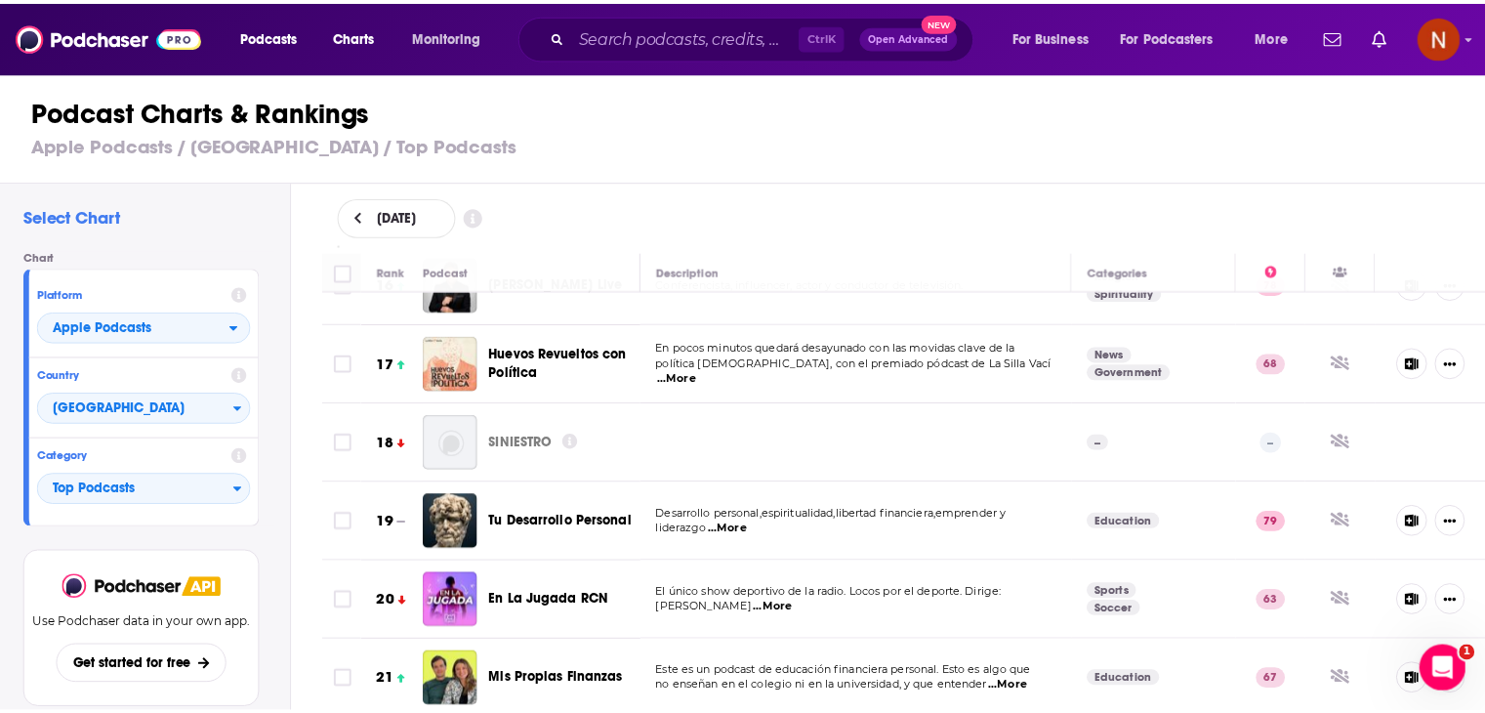
scroll to position [1238, 0]
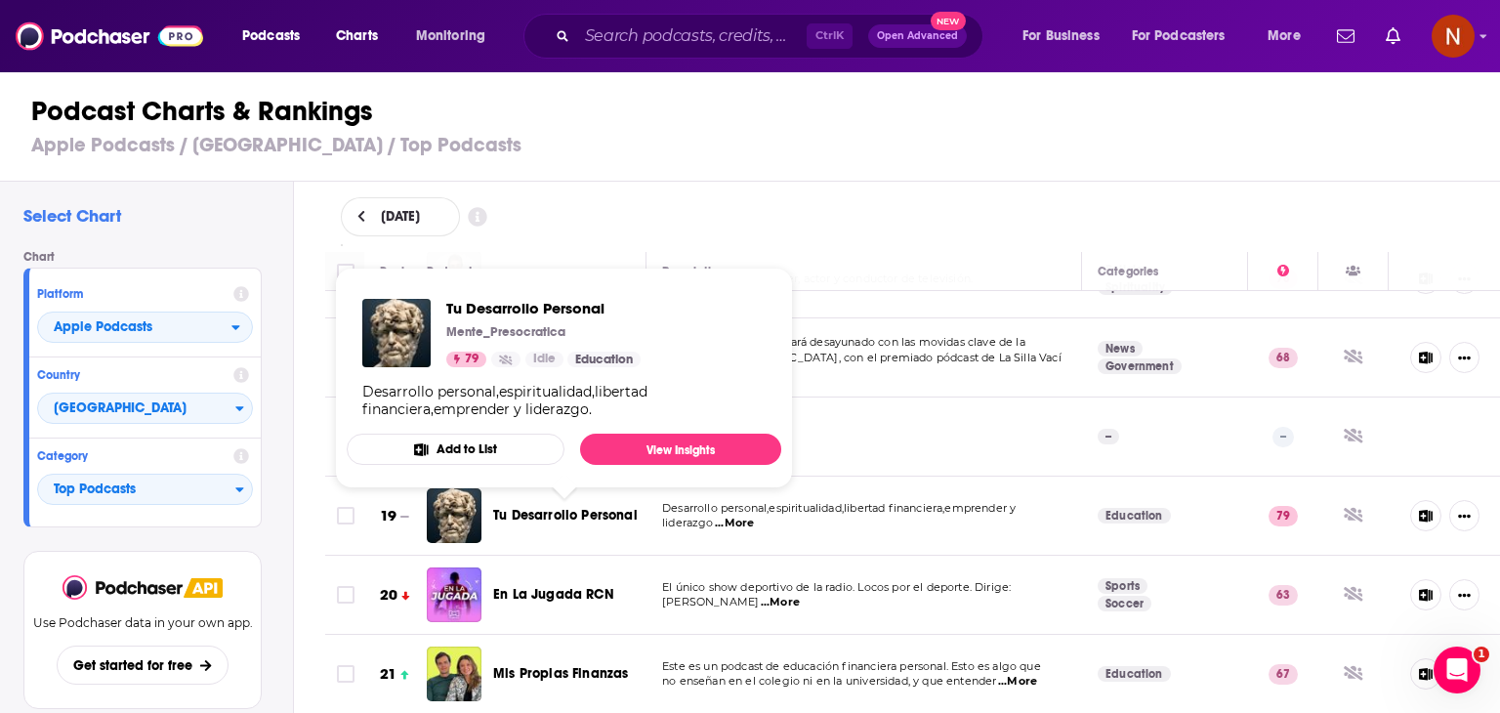
click at [617, 513] on span "Tu Desarrollo Personal" at bounding box center [565, 515] width 145 height 17
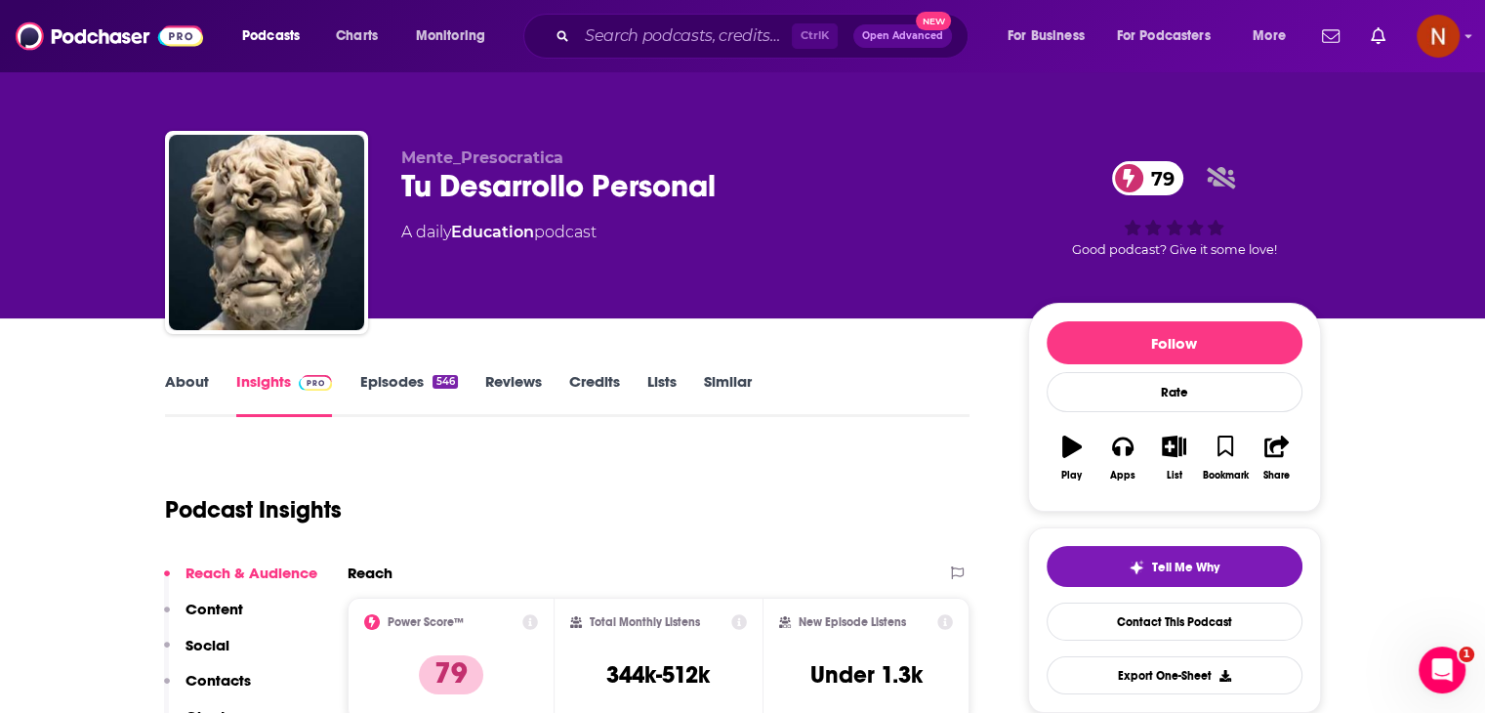
click at [391, 379] on link "Episodes 546" at bounding box center [408, 394] width 98 height 45
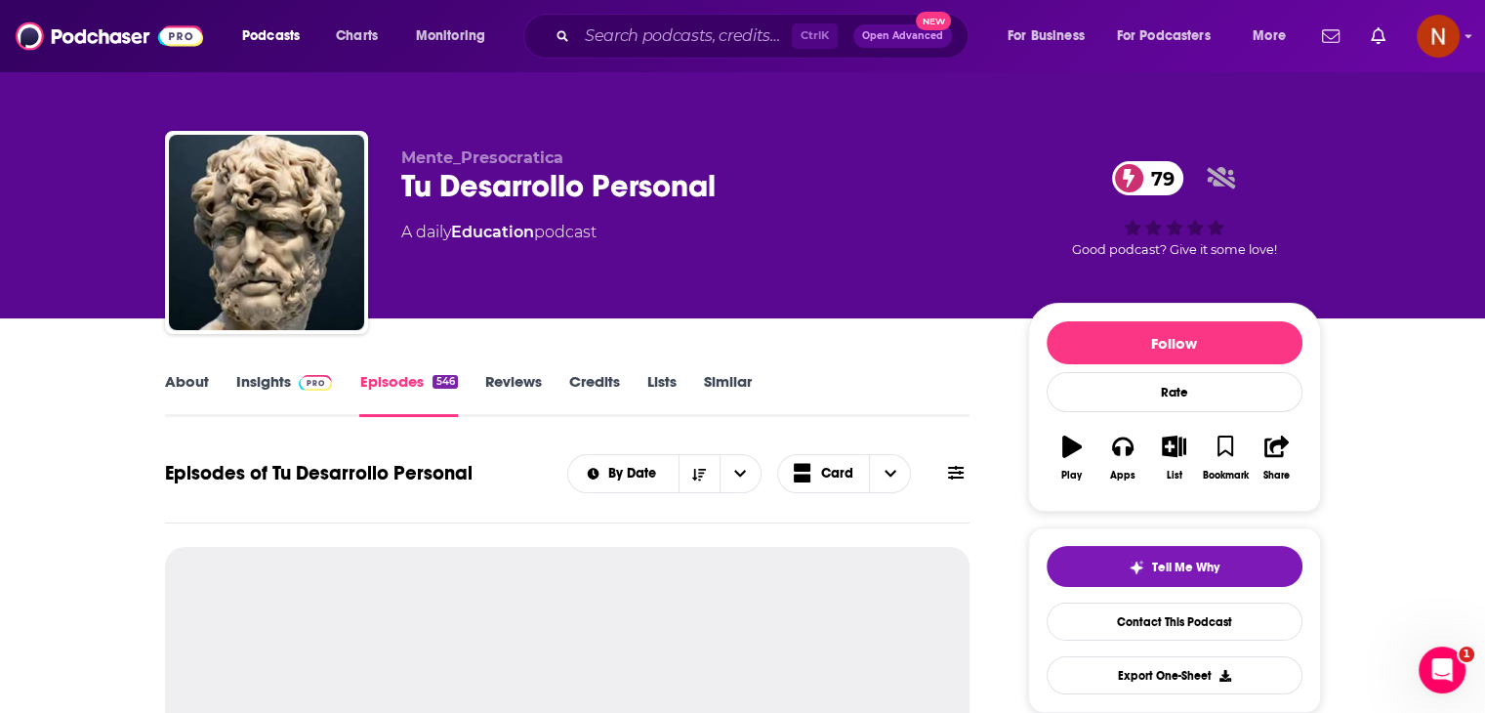
click at [294, 370] on div "About Insights Episodes 546 Reviews Credits Lists Similar" at bounding box center [568, 393] width 806 height 48
